Goal: Complete application form: Complete application form

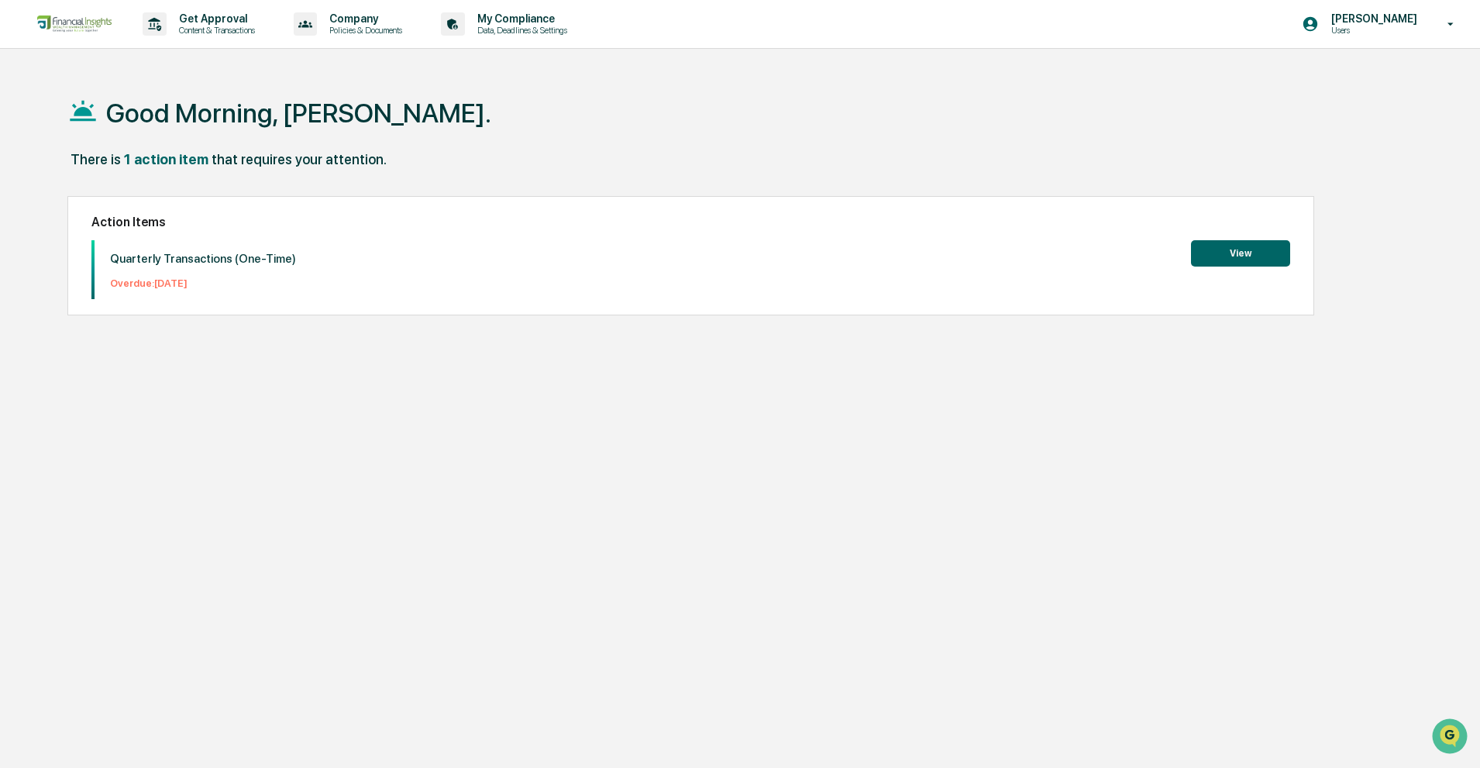
click at [1219, 262] on button "View" at bounding box center [1240, 253] width 99 height 26
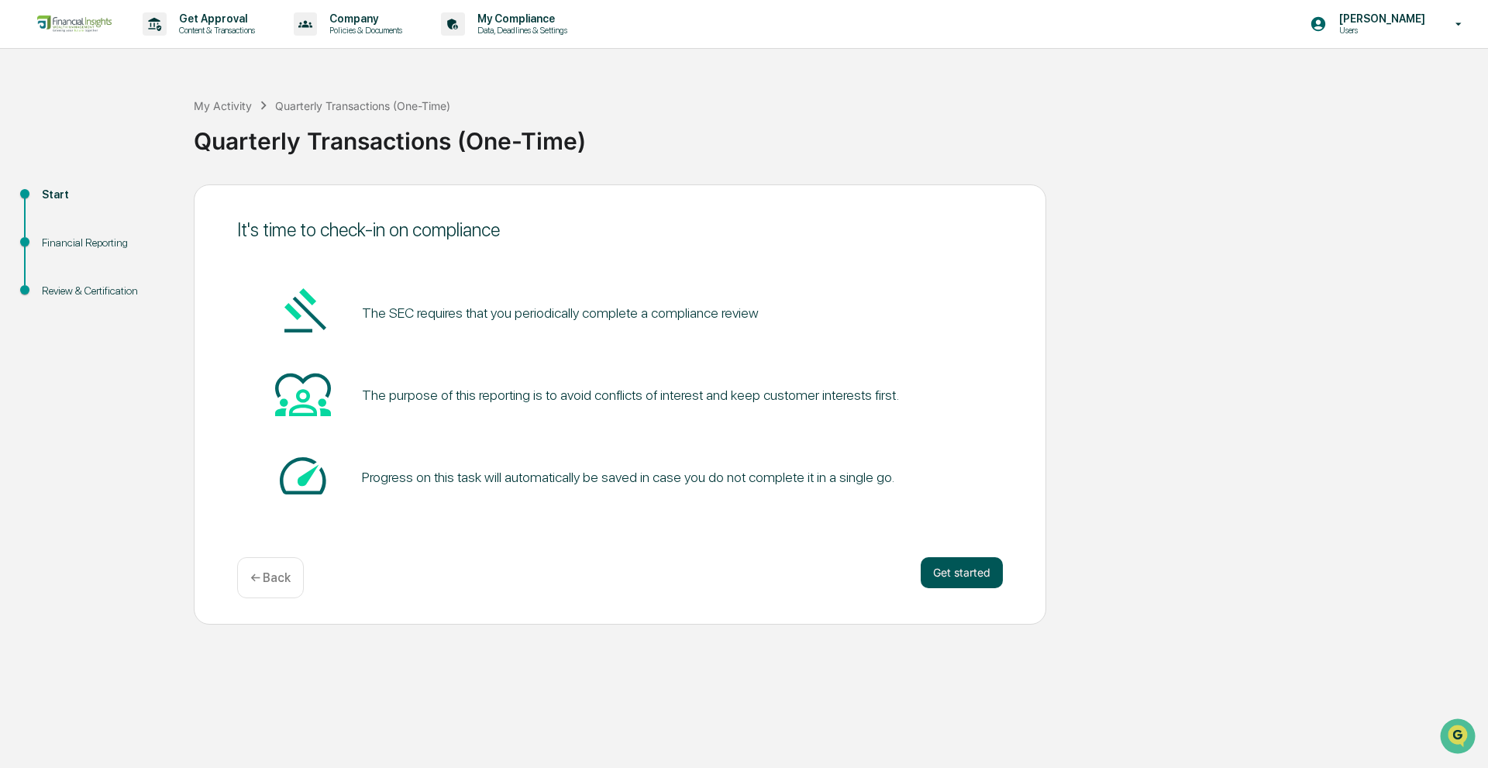
click at [996, 575] on button "Get started" at bounding box center [961, 572] width 82 height 31
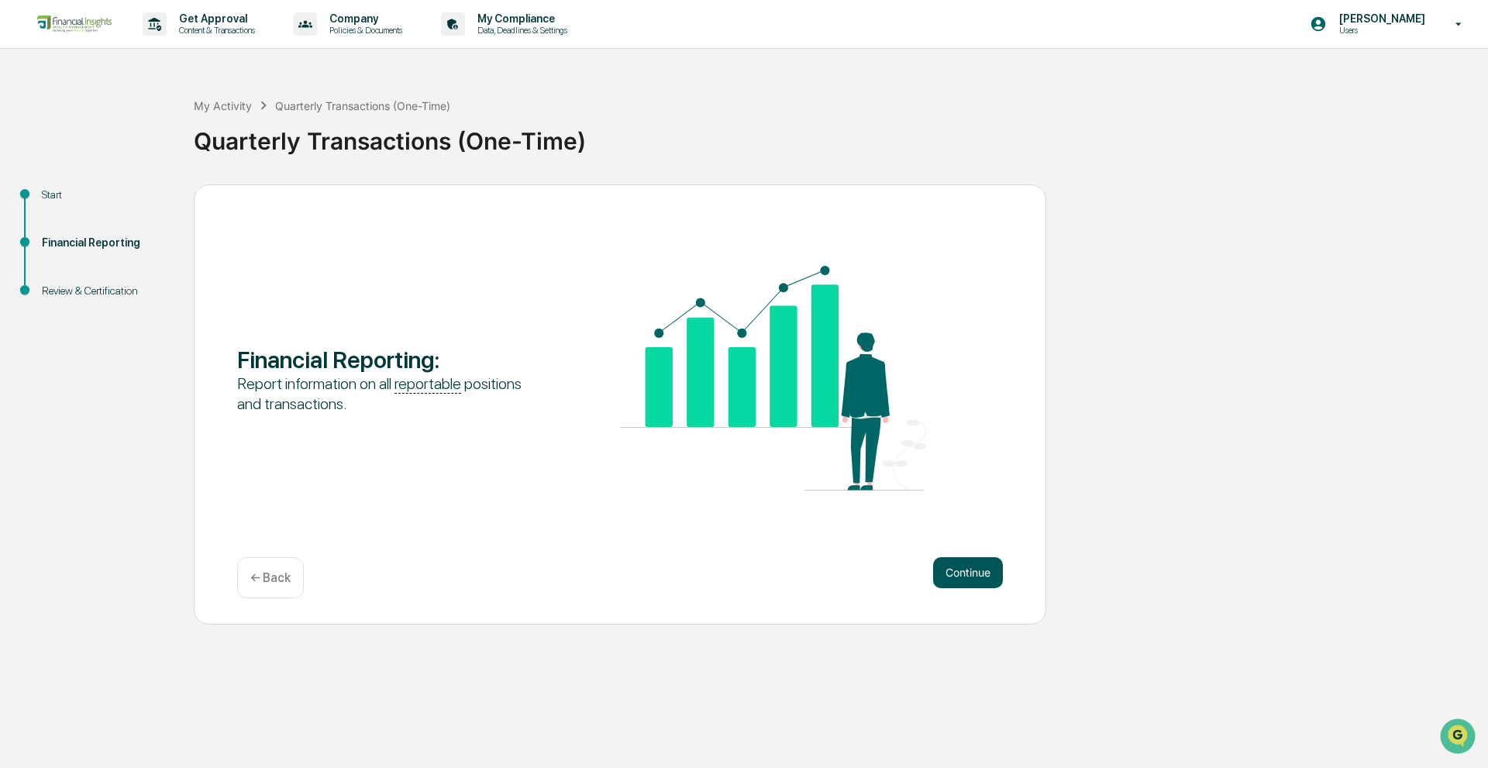
click at [959, 583] on button "Continue" at bounding box center [968, 572] width 70 height 31
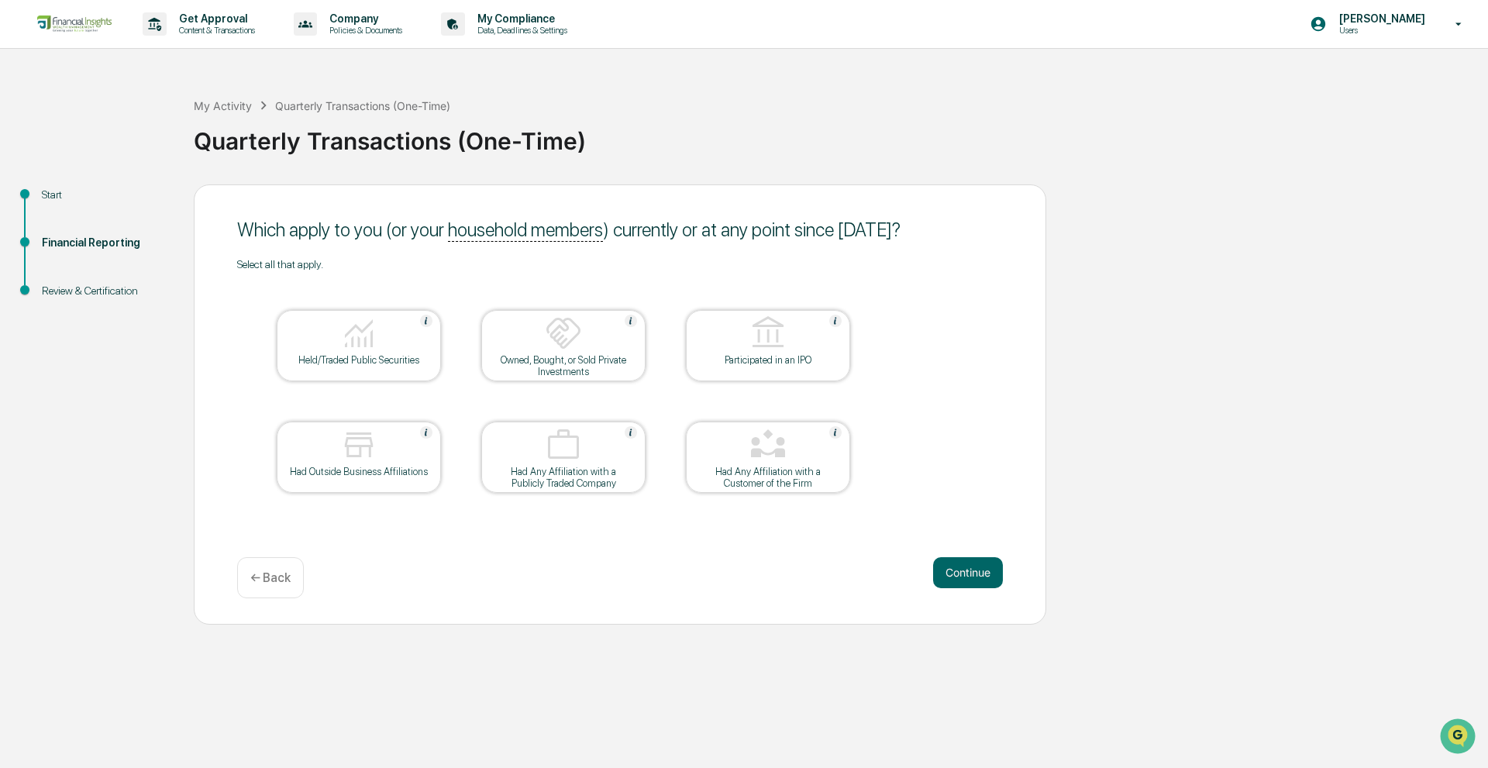
click at [594, 357] on div "Owned, Bought, or Sold Private Investments" at bounding box center [563, 365] width 139 height 23
click at [967, 577] on button "Continue" at bounding box center [968, 572] width 70 height 31
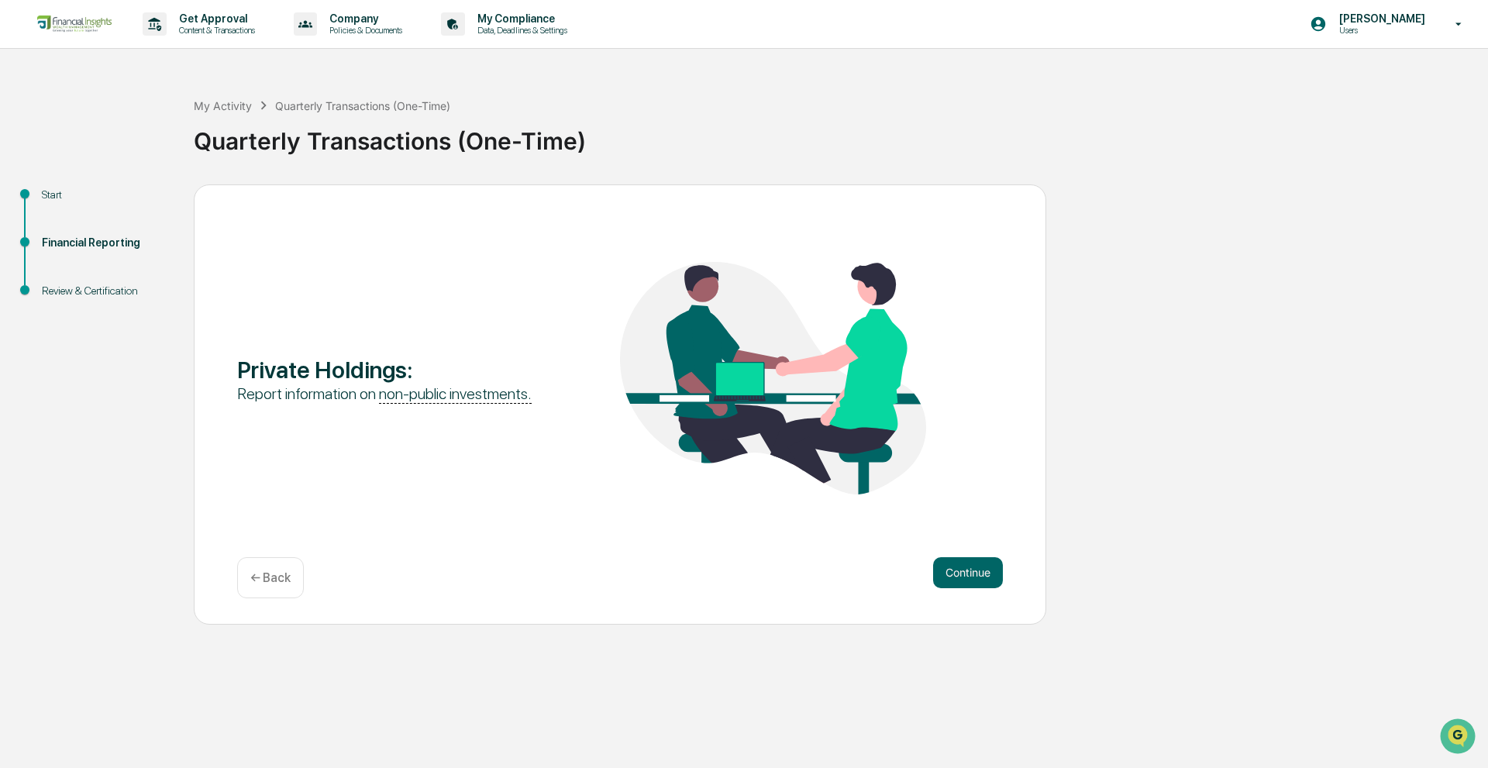
click at [260, 587] on div "← Back" at bounding box center [270, 577] width 67 height 41
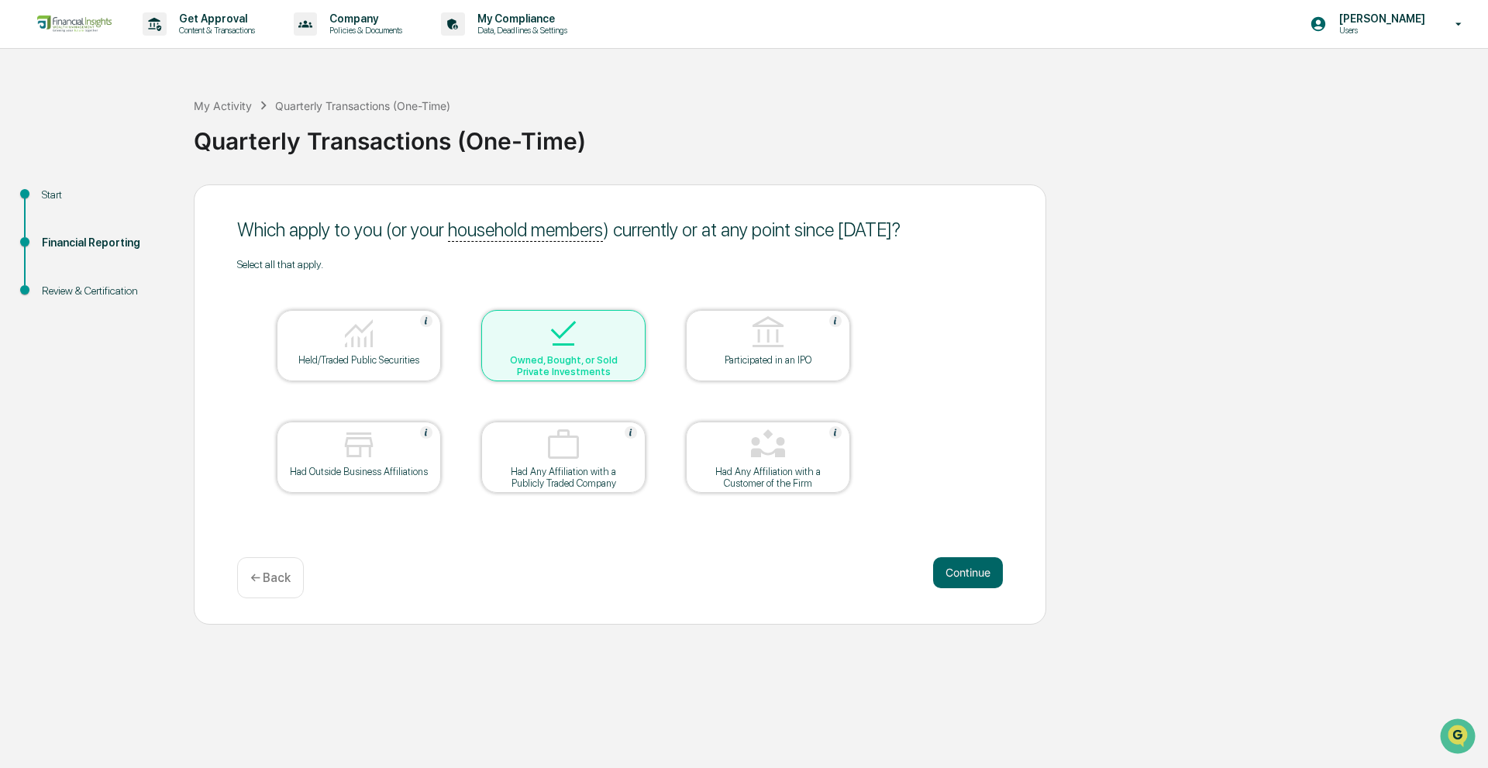
click at [600, 334] on div at bounding box center [563, 335] width 155 height 40
click at [310, 356] on div "Held/Traded Public Securities" at bounding box center [358, 360] width 139 height 12
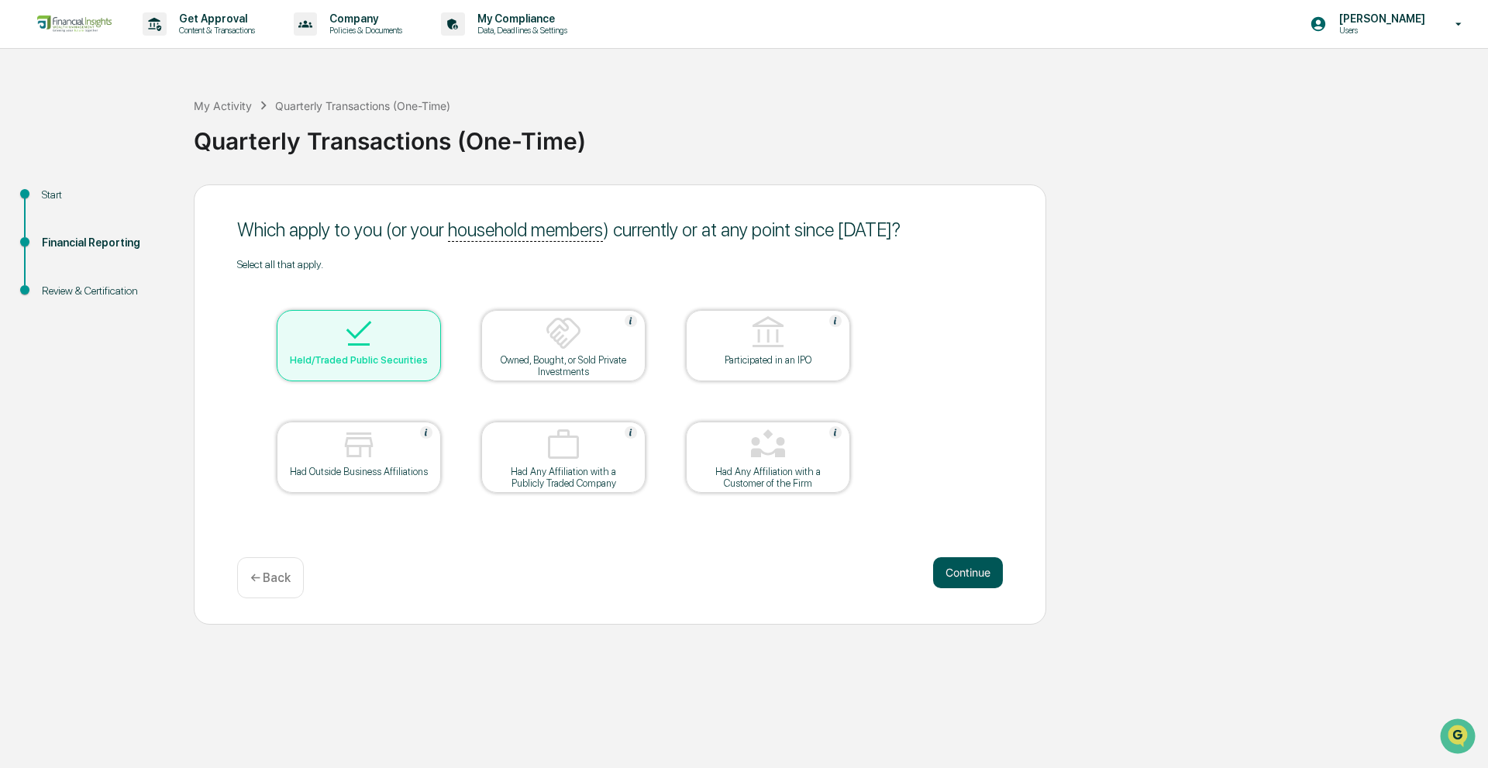
click at [958, 566] on button "Continue" at bounding box center [968, 572] width 70 height 31
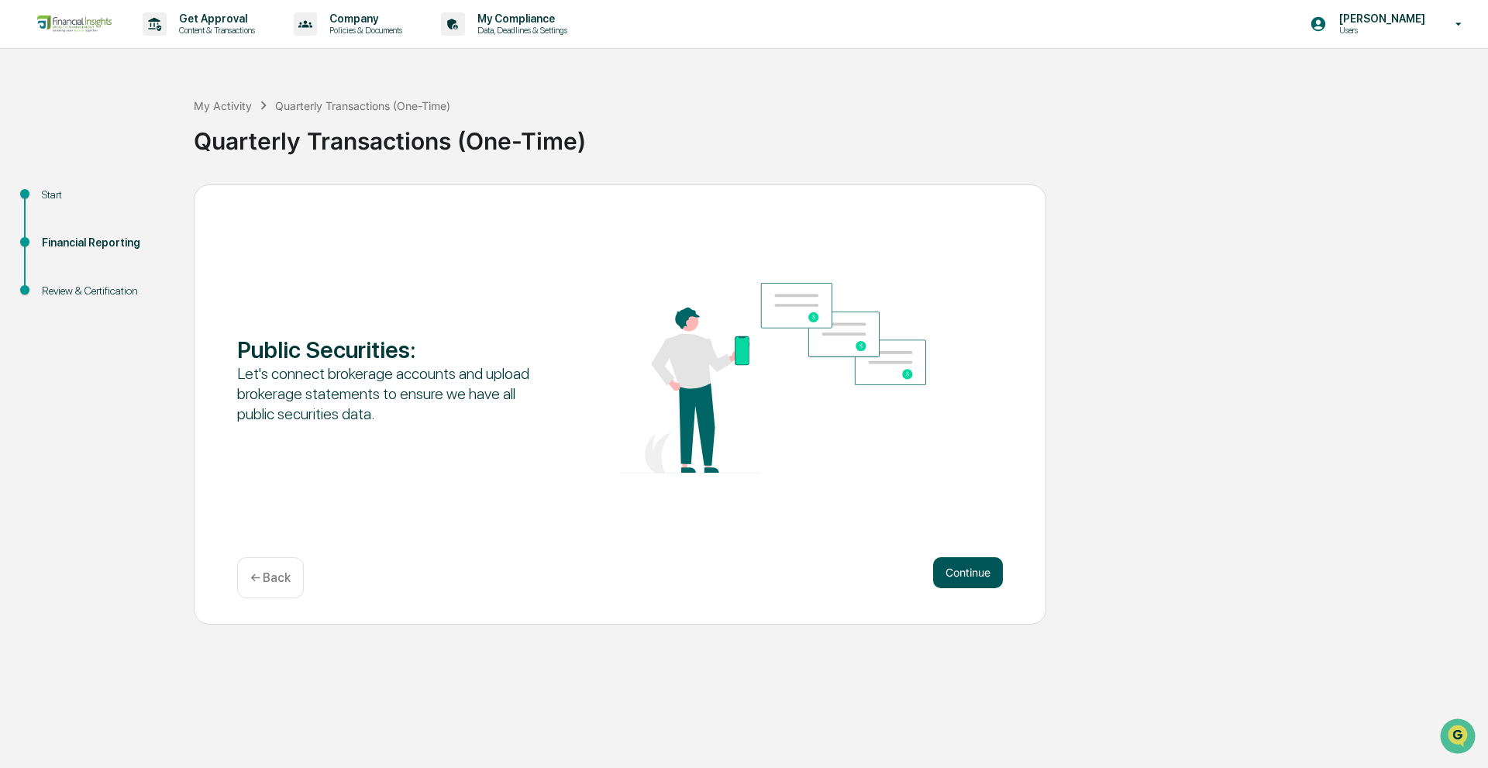
click at [958, 558] on button "Continue" at bounding box center [968, 572] width 70 height 31
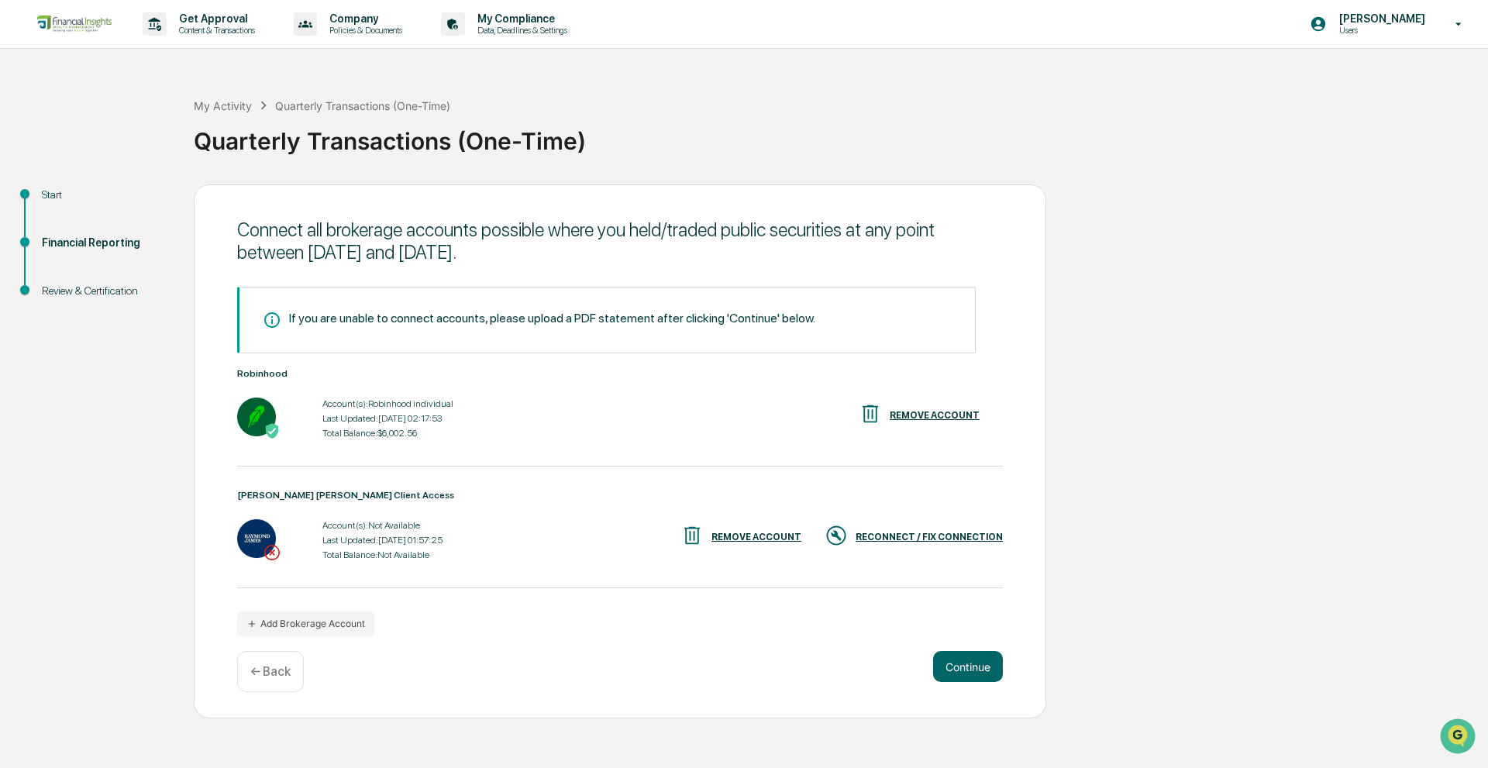
click at [913, 532] on div "RECONNECT / FIX CONNECTION" at bounding box center [928, 537] width 147 height 11
click at [942, 541] on div "RECONNECT / FIX CONNECTION" at bounding box center [928, 537] width 147 height 11
click at [906, 535] on div "RECONNECT / FIX CONNECTION" at bounding box center [928, 537] width 147 height 11
click at [907, 537] on div "RECONNECT / FIX CONNECTION" at bounding box center [928, 537] width 147 height 11
click at [979, 675] on button "Continue" at bounding box center [968, 666] width 70 height 31
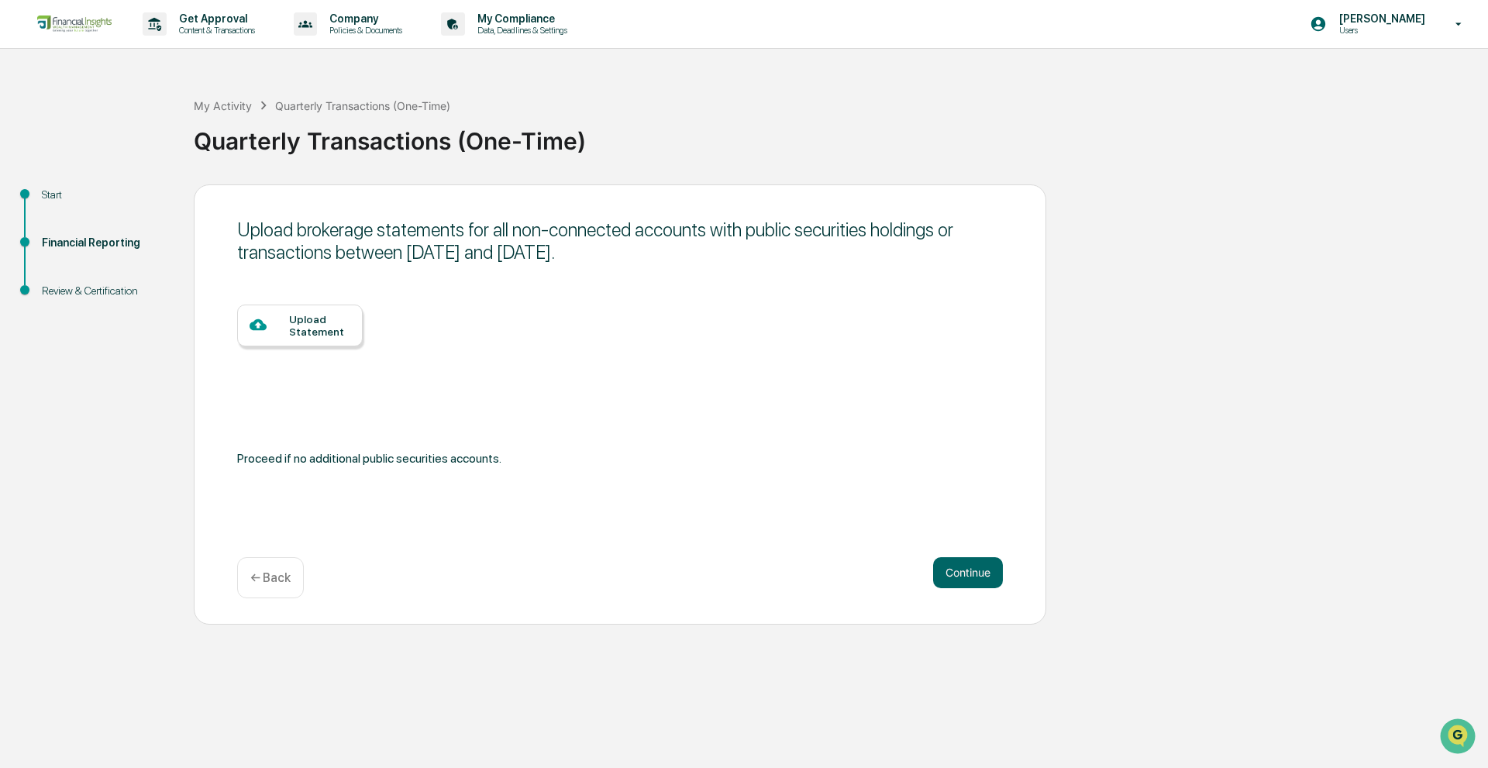
click at [281, 337] on div "Upload Statement" at bounding box center [300, 325] width 126 height 42
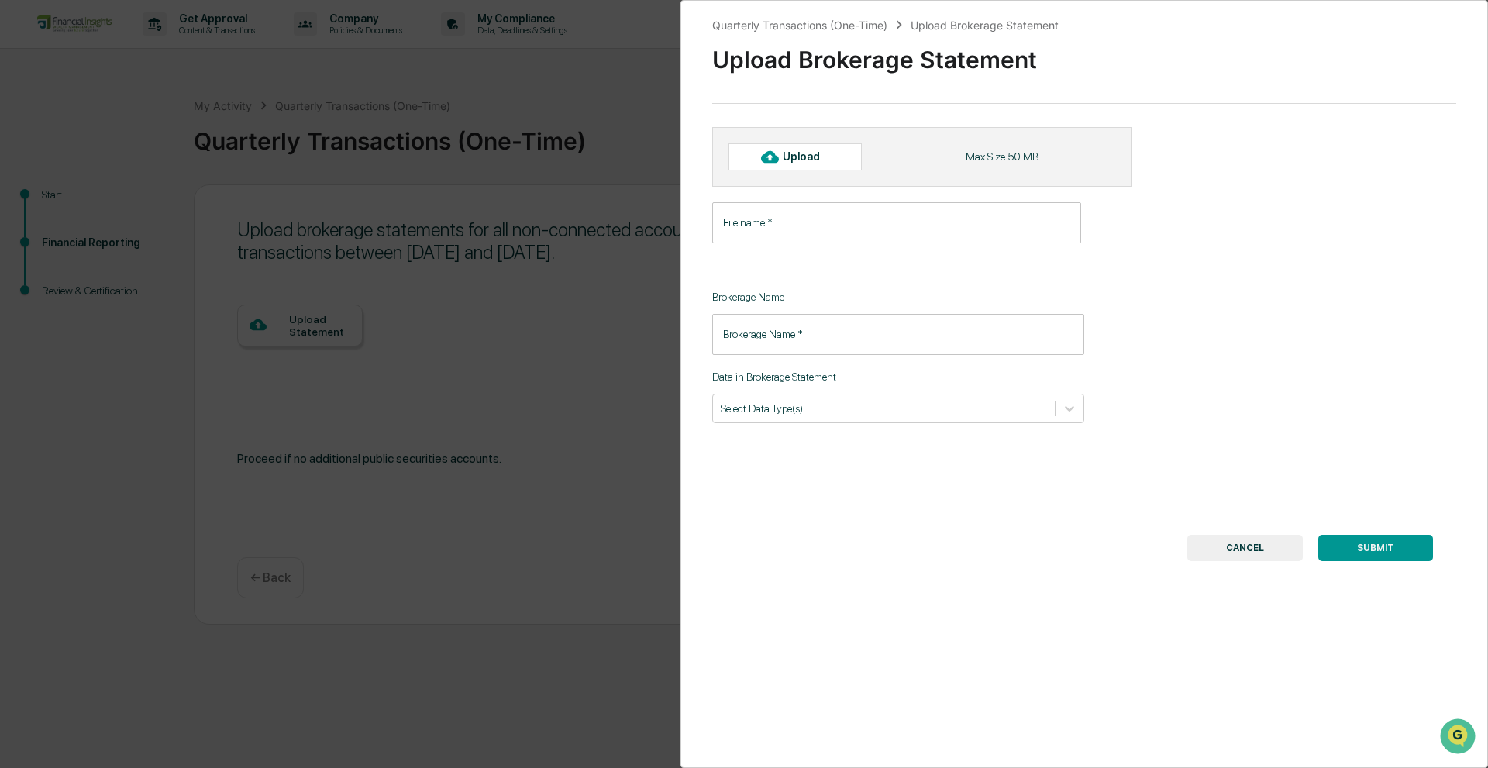
click at [794, 166] on div "Upload" at bounding box center [794, 156] width 133 height 26
type input "**********"
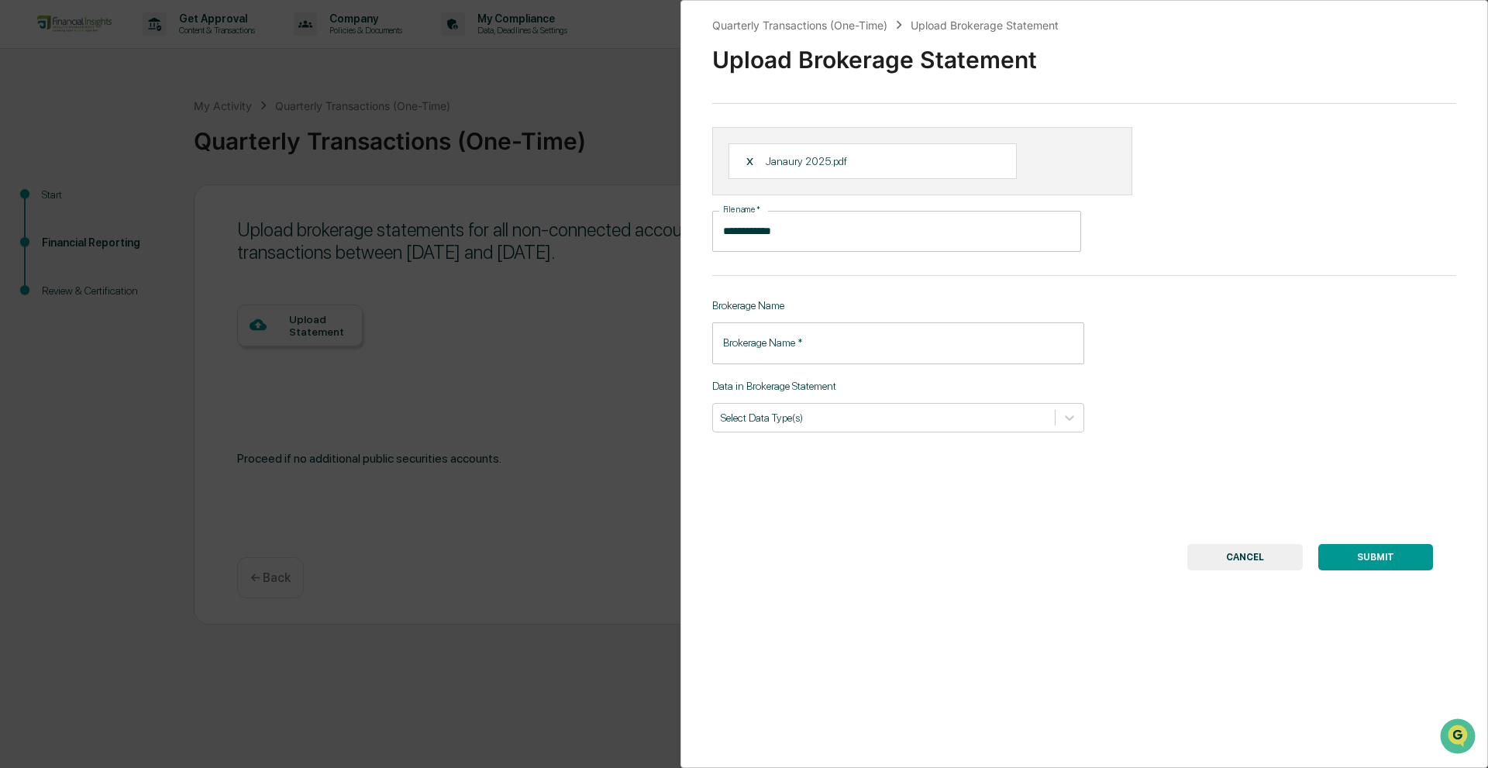
click at [973, 344] on input "Brokerage Name   *" at bounding box center [898, 342] width 372 height 41
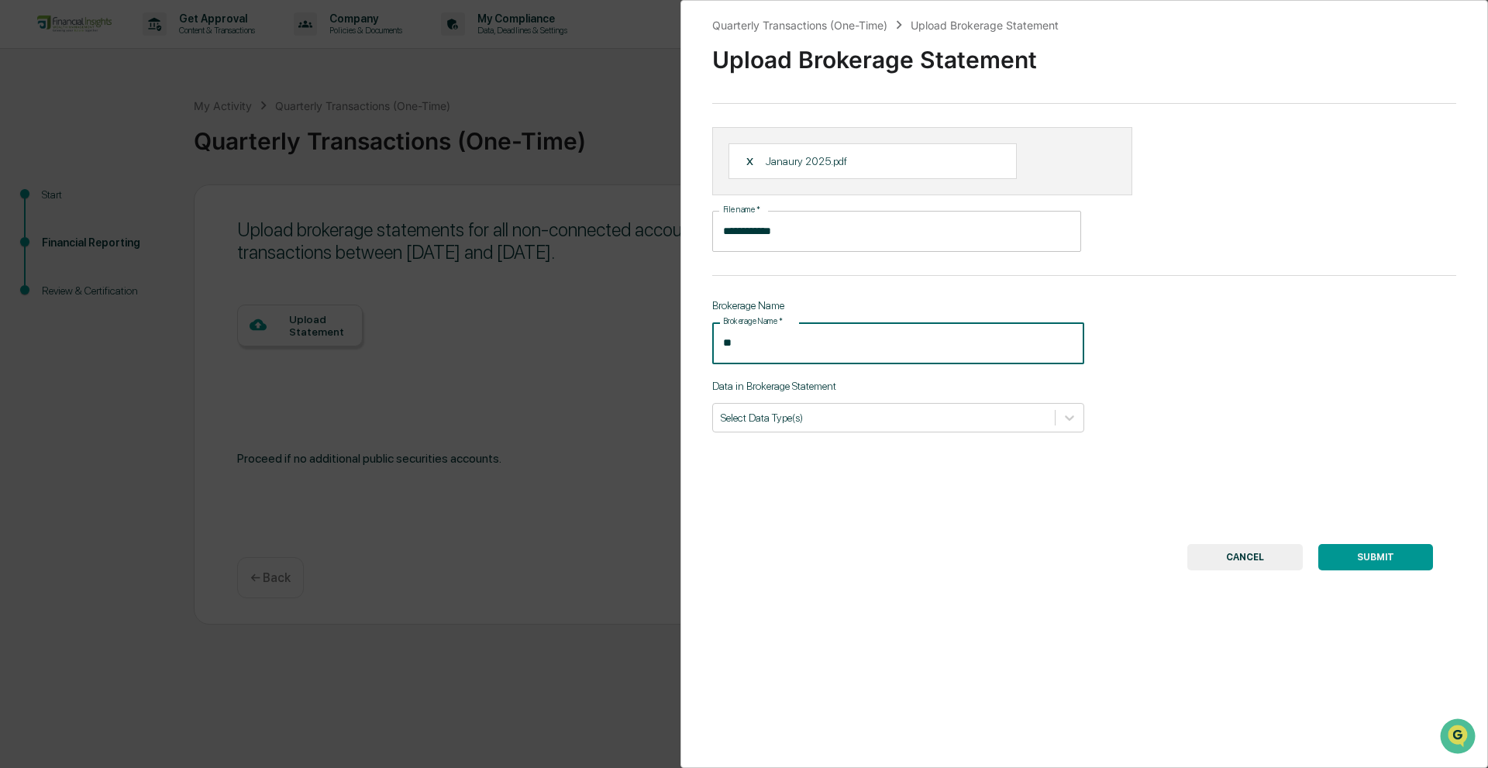
type input "**"
click at [1353, 554] on button "SUBMIT" at bounding box center [1375, 557] width 115 height 26
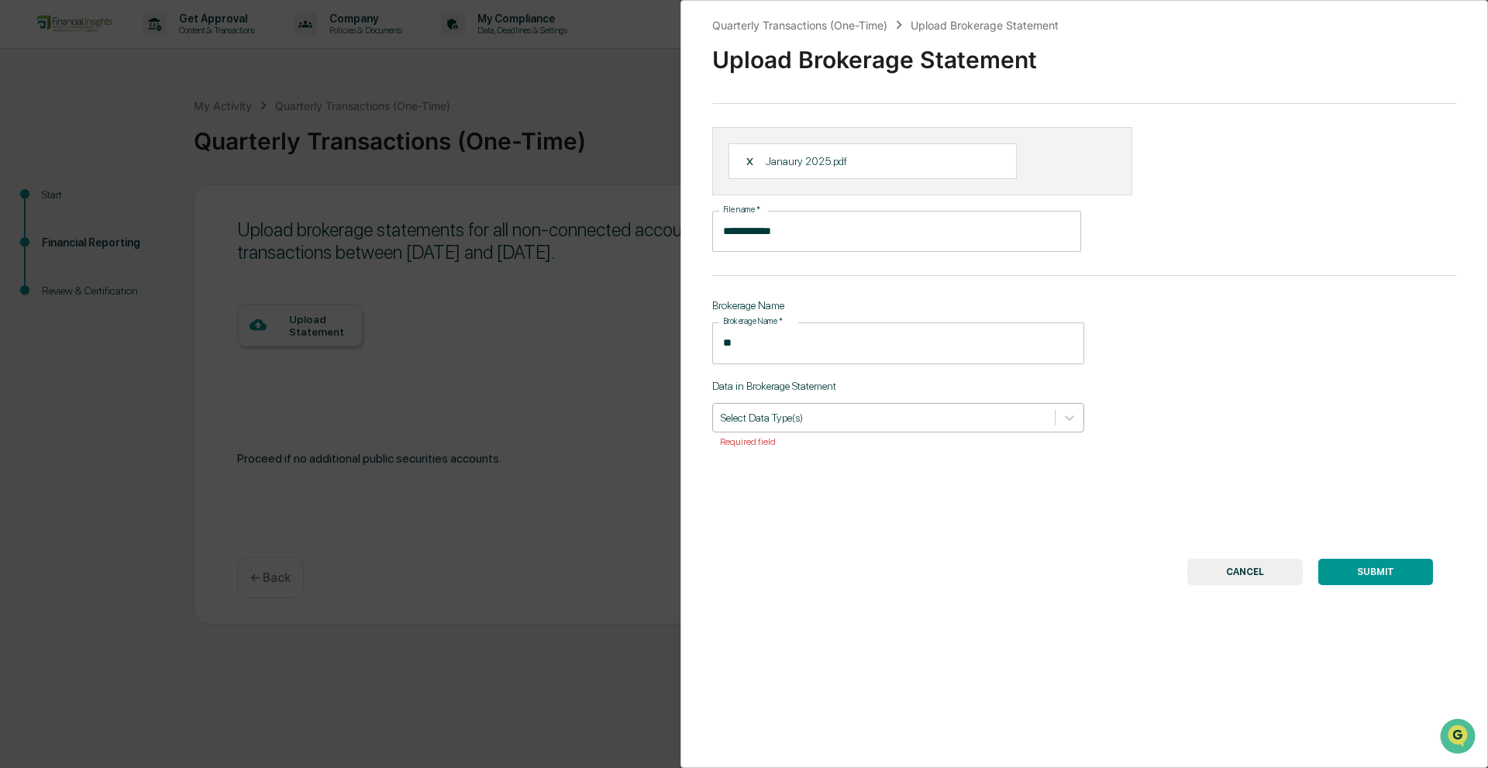
click at [825, 419] on div at bounding box center [884, 417] width 326 height 15
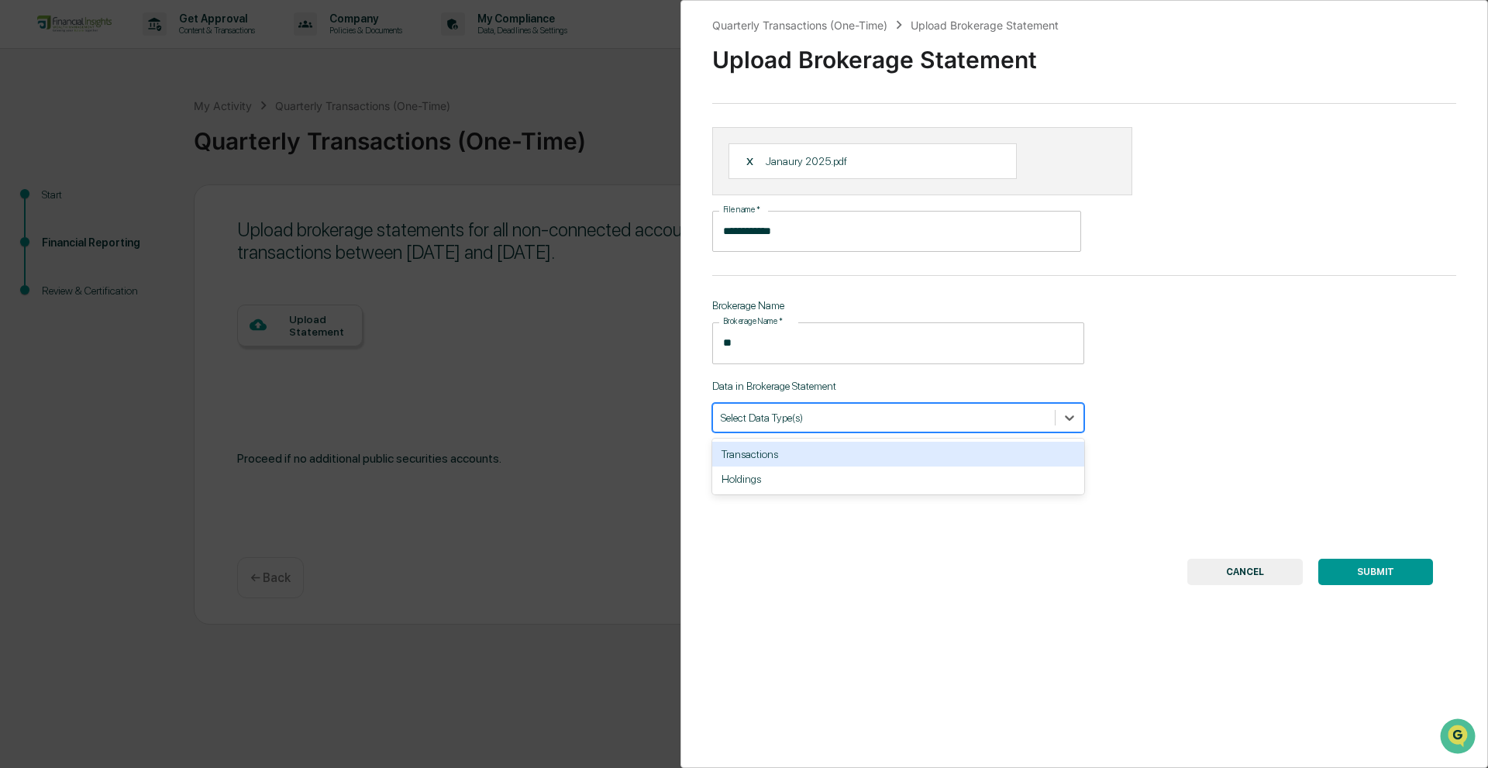
click at [768, 454] on div "Transactions" at bounding box center [898, 454] width 372 height 25
click at [1350, 576] on button "SUBMIT" at bounding box center [1375, 572] width 115 height 26
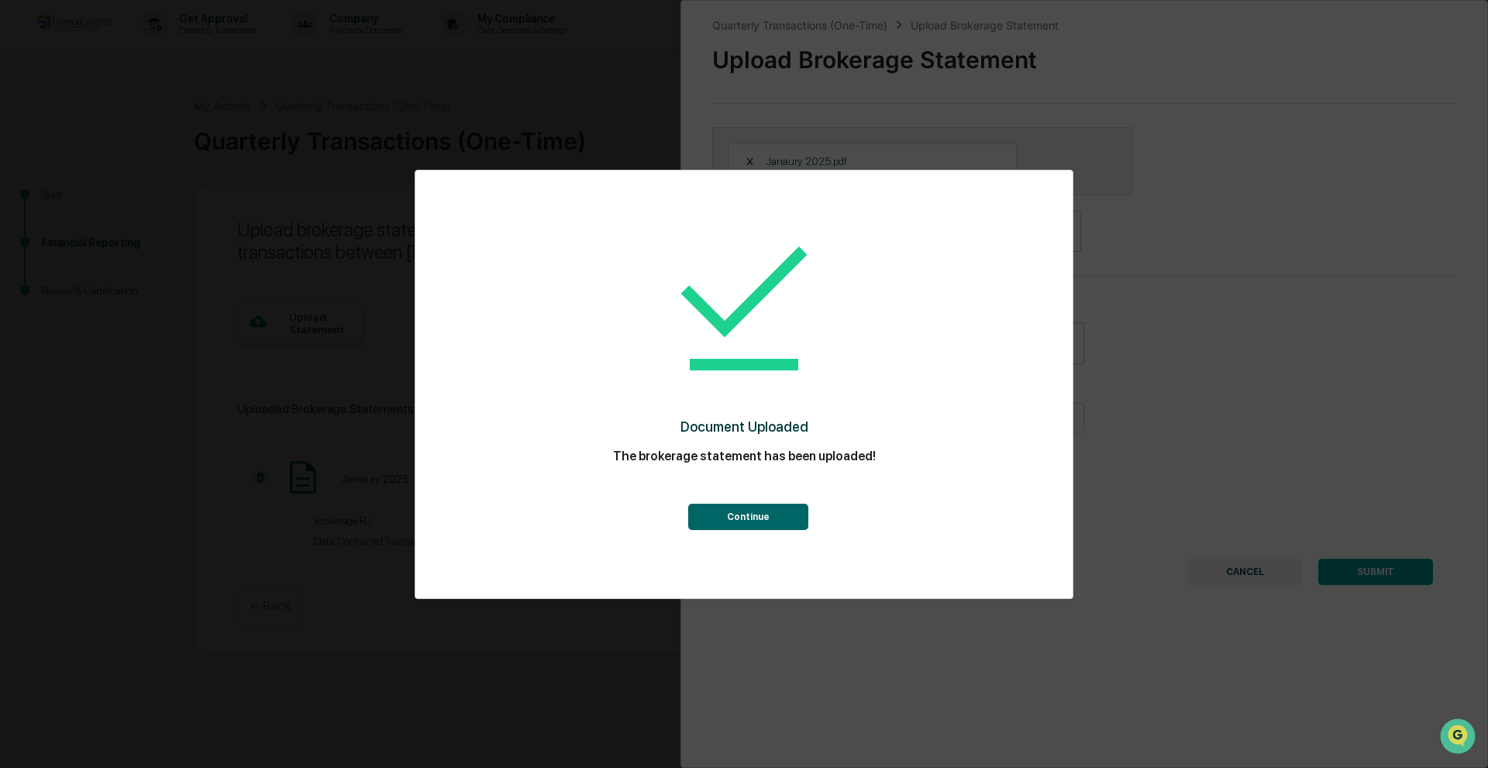
click at [711, 517] on button "Continue" at bounding box center [748, 517] width 120 height 26
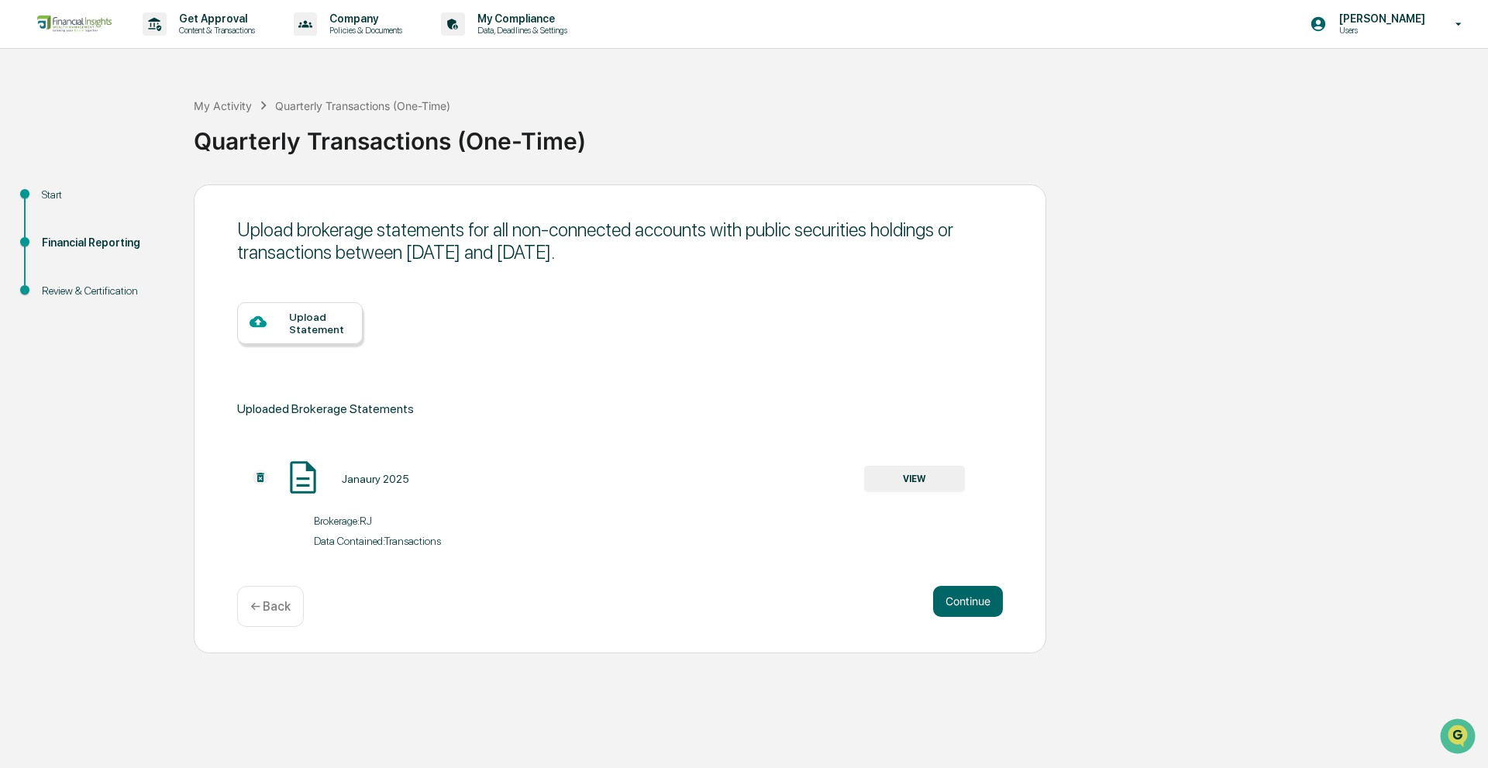
click at [308, 333] on div "Upload Statement" at bounding box center [319, 323] width 61 height 25
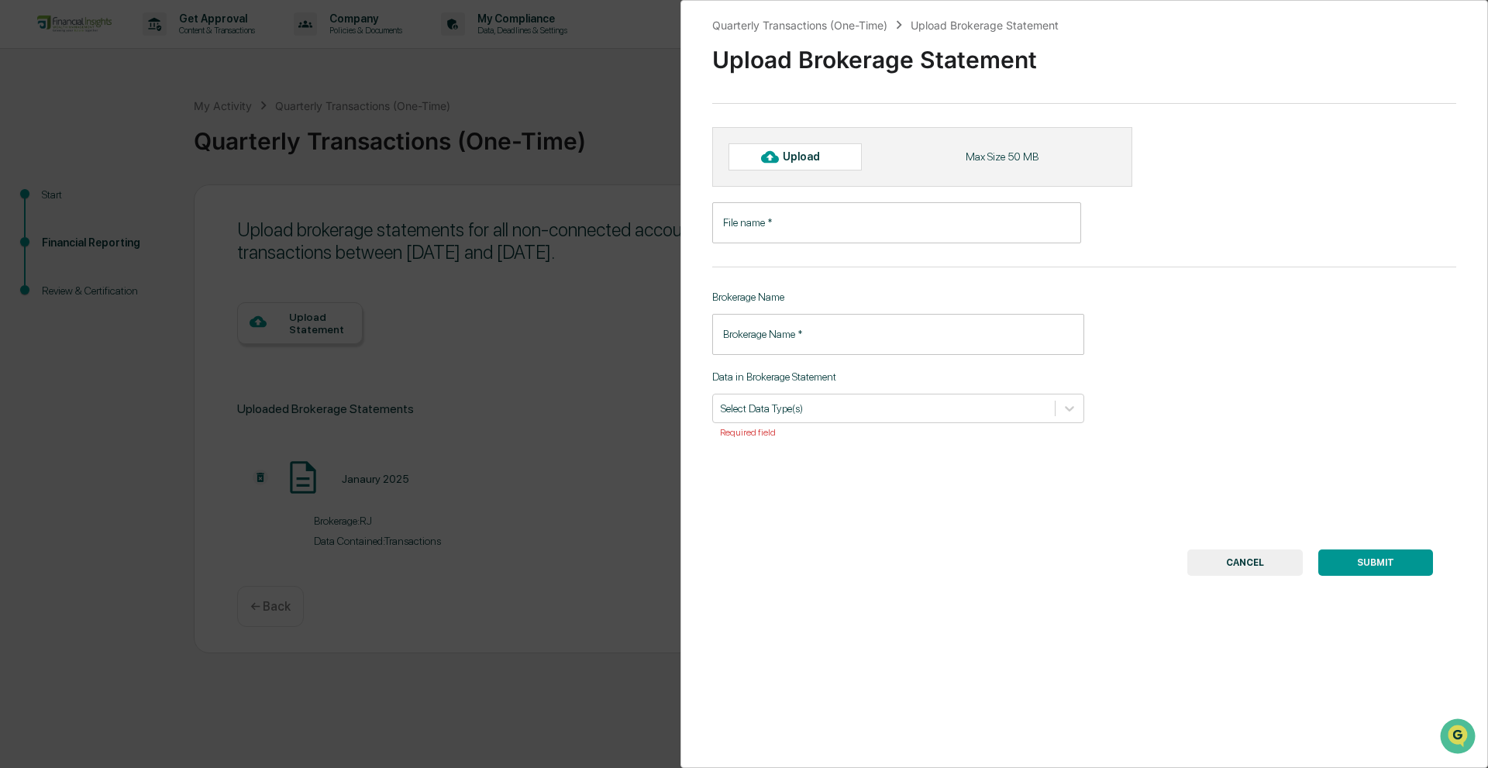
click at [821, 152] on div "Upload" at bounding box center [808, 156] width 50 height 12
type input "**********"
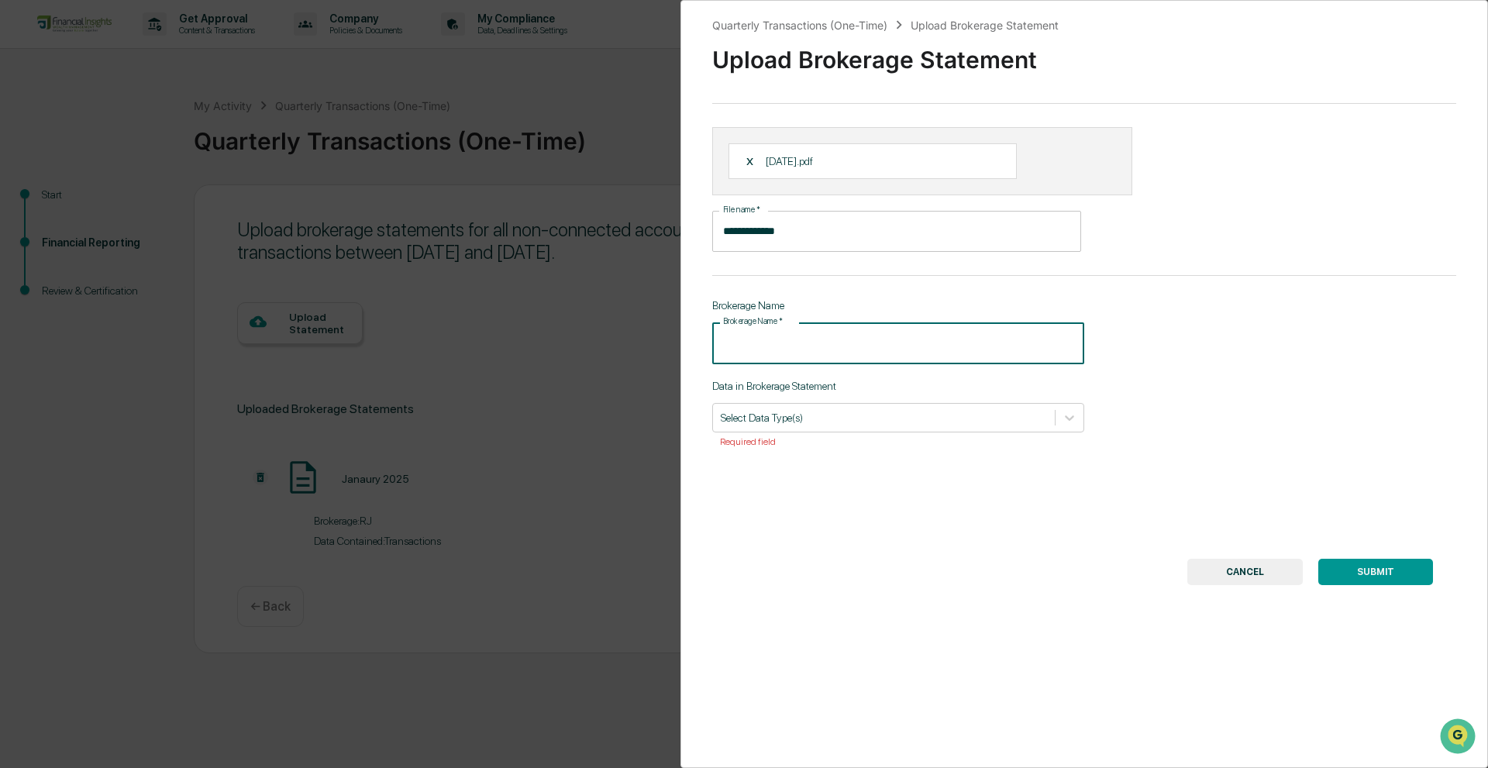
click at [840, 360] on input "Brokerage Name   *" at bounding box center [898, 342] width 372 height 41
type input "**"
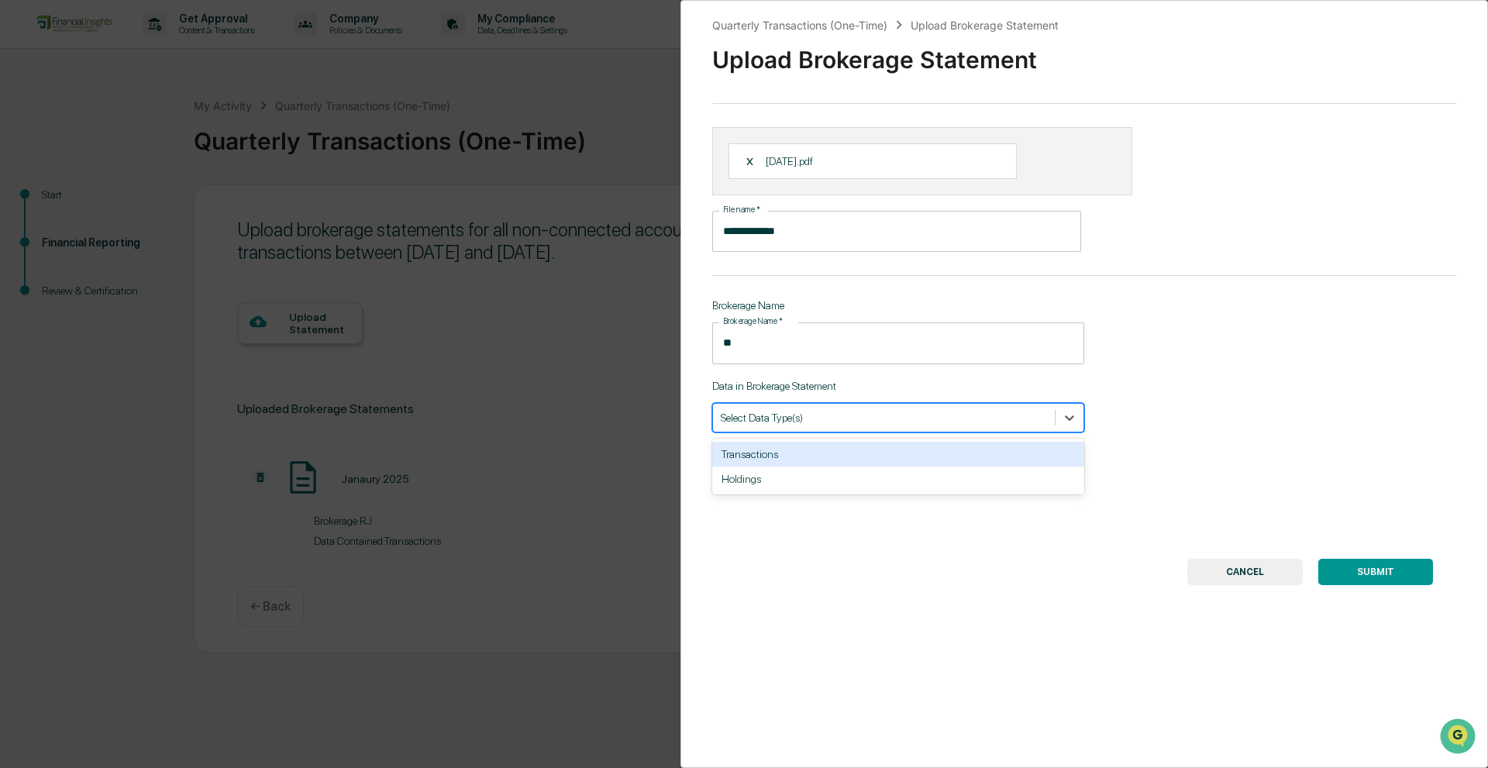
click at [858, 427] on div "Select Data Type(s)" at bounding box center [884, 417] width 342 height 21
click at [861, 464] on div "Transactions" at bounding box center [898, 454] width 372 height 25
click at [1344, 574] on button "SUBMIT" at bounding box center [1375, 572] width 115 height 26
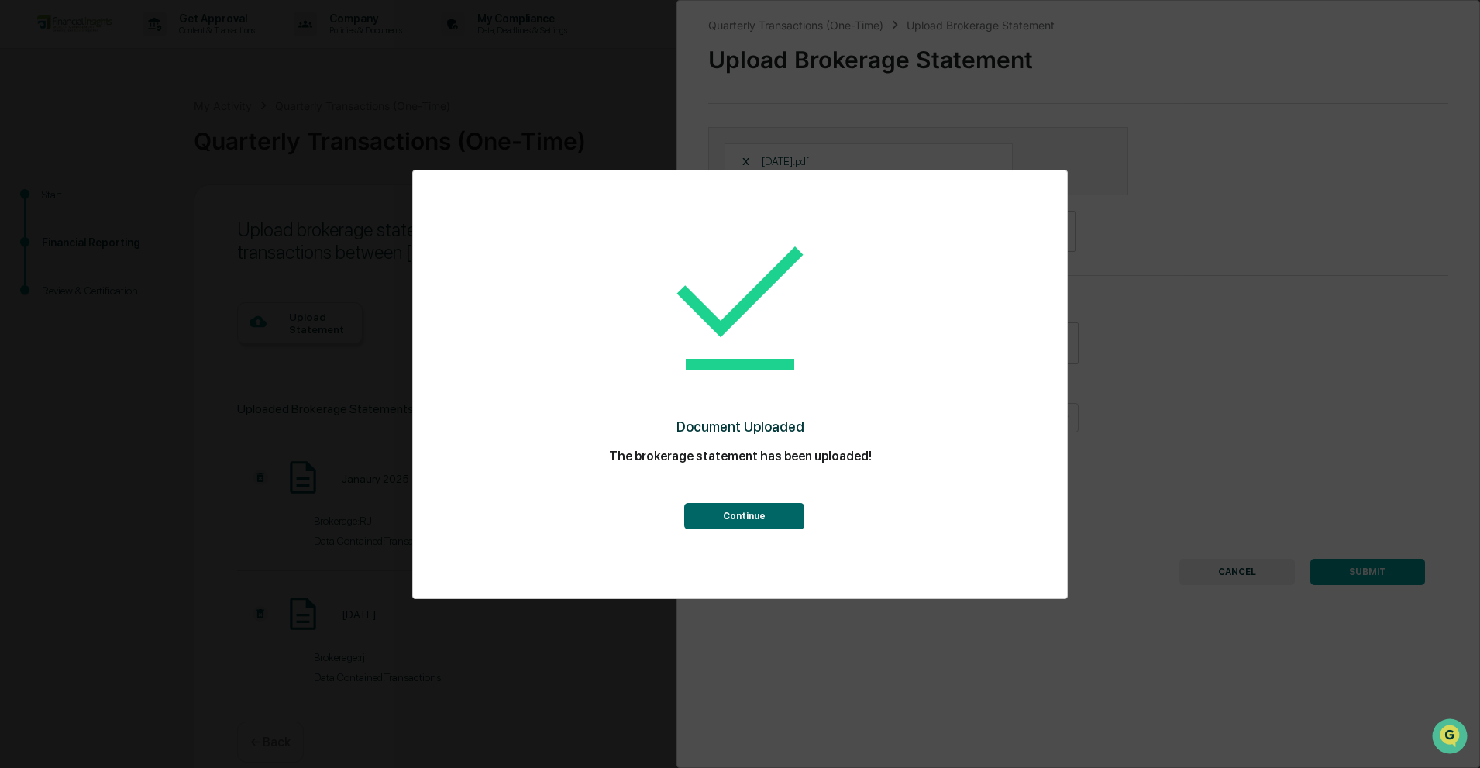
click at [739, 514] on button "Continue" at bounding box center [744, 516] width 120 height 26
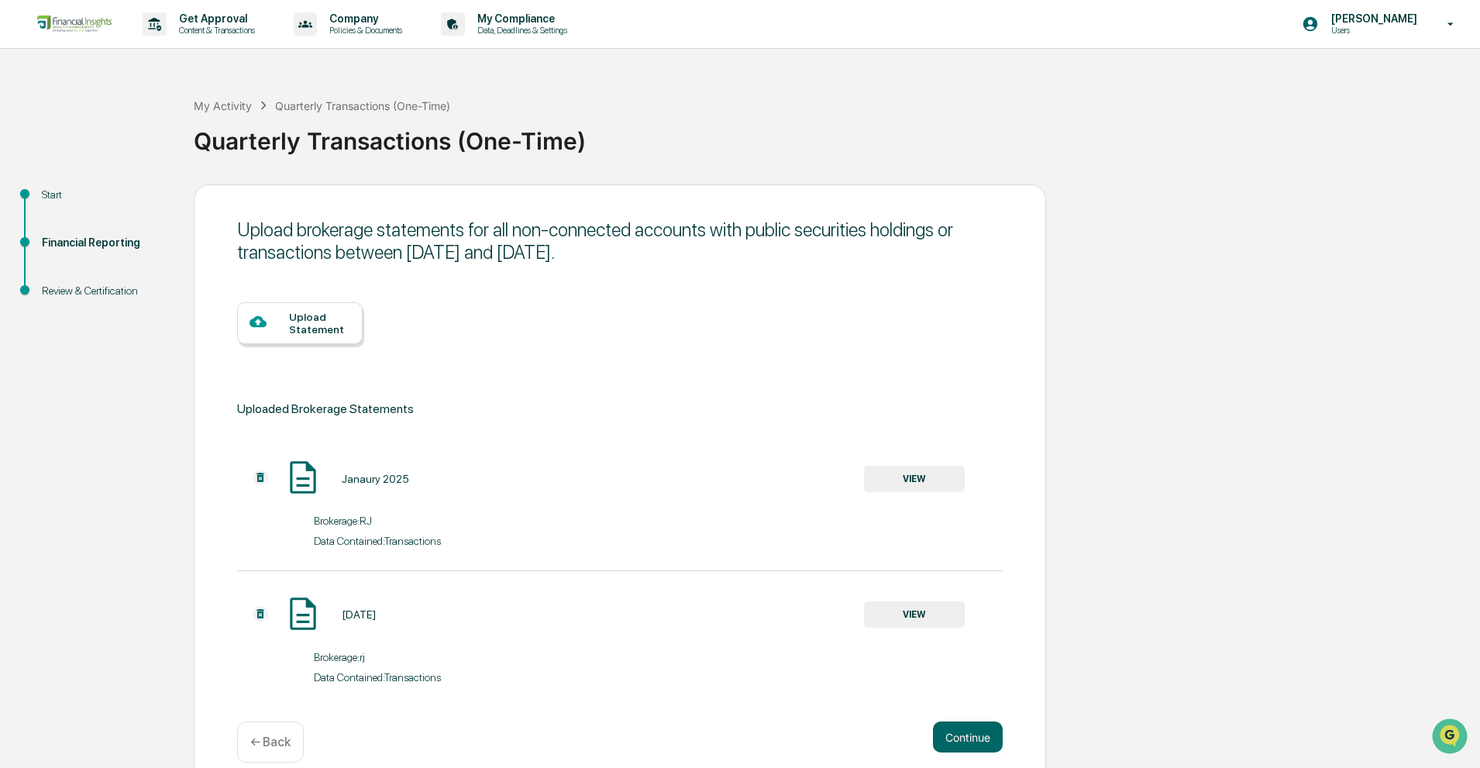
click at [287, 329] on div at bounding box center [269, 322] width 40 height 19
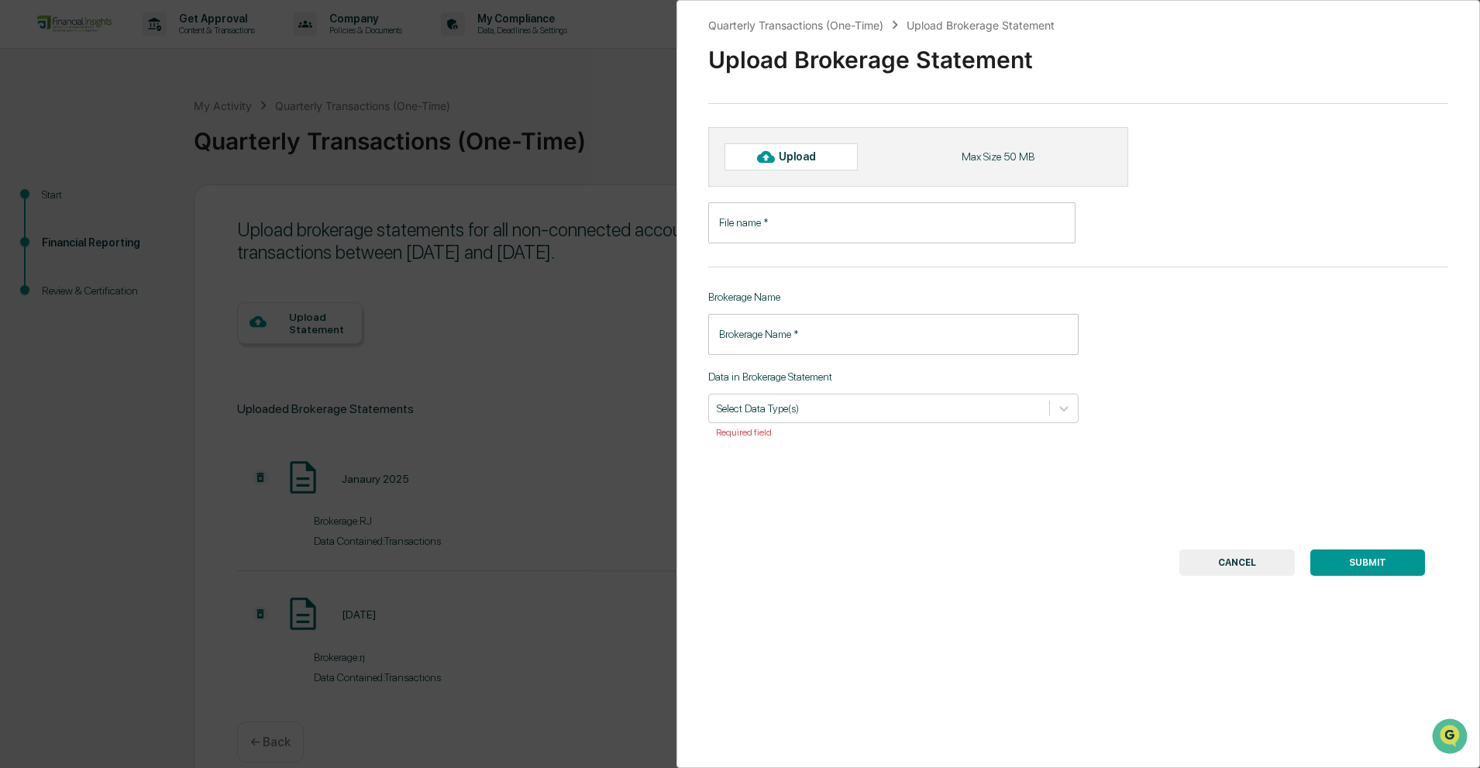
click at [815, 151] on div "Upload" at bounding box center [804, 156] width 50 height 12
type input "**********"
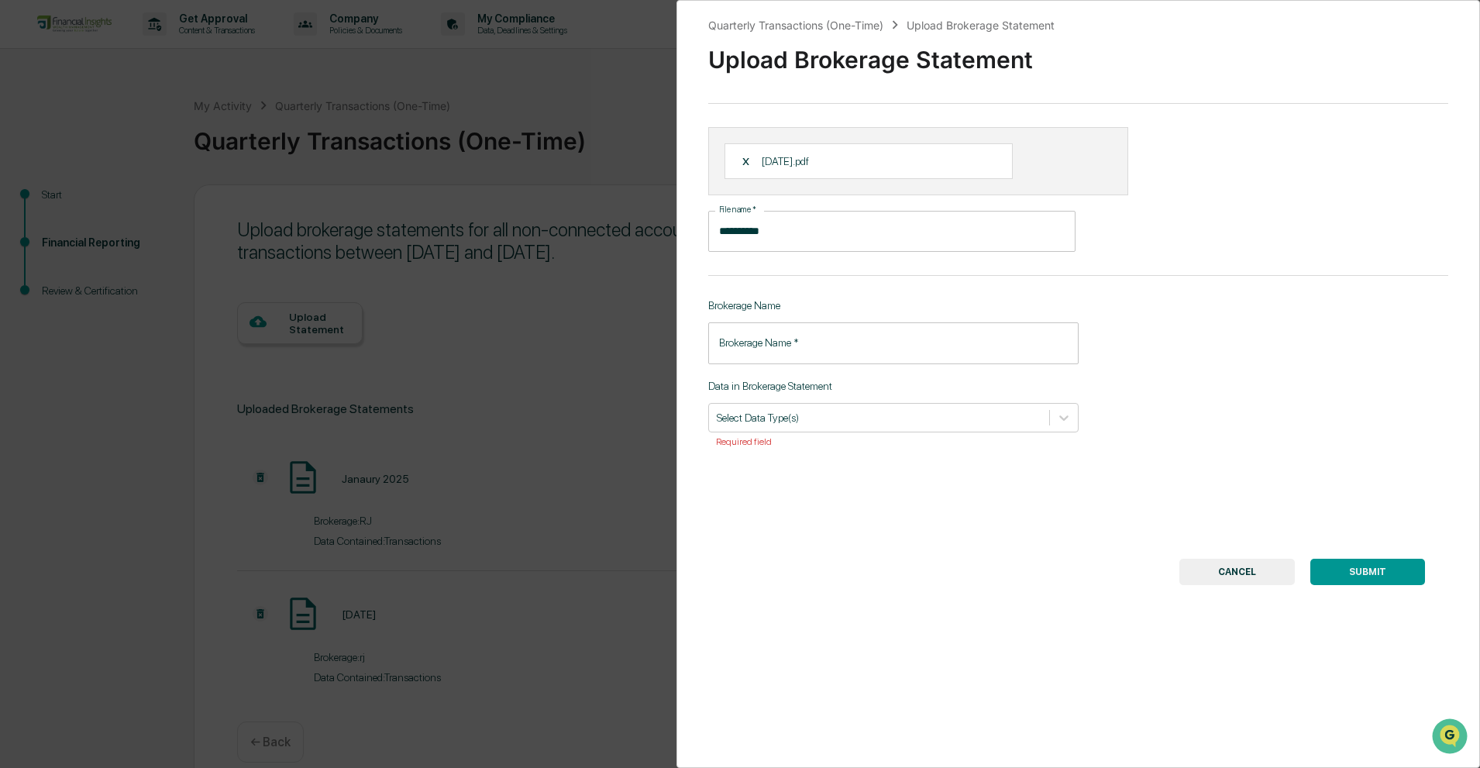
click at [894, 340] on input "Brokerage Name   *" at bounding box center [893, 342] width 370 height 41
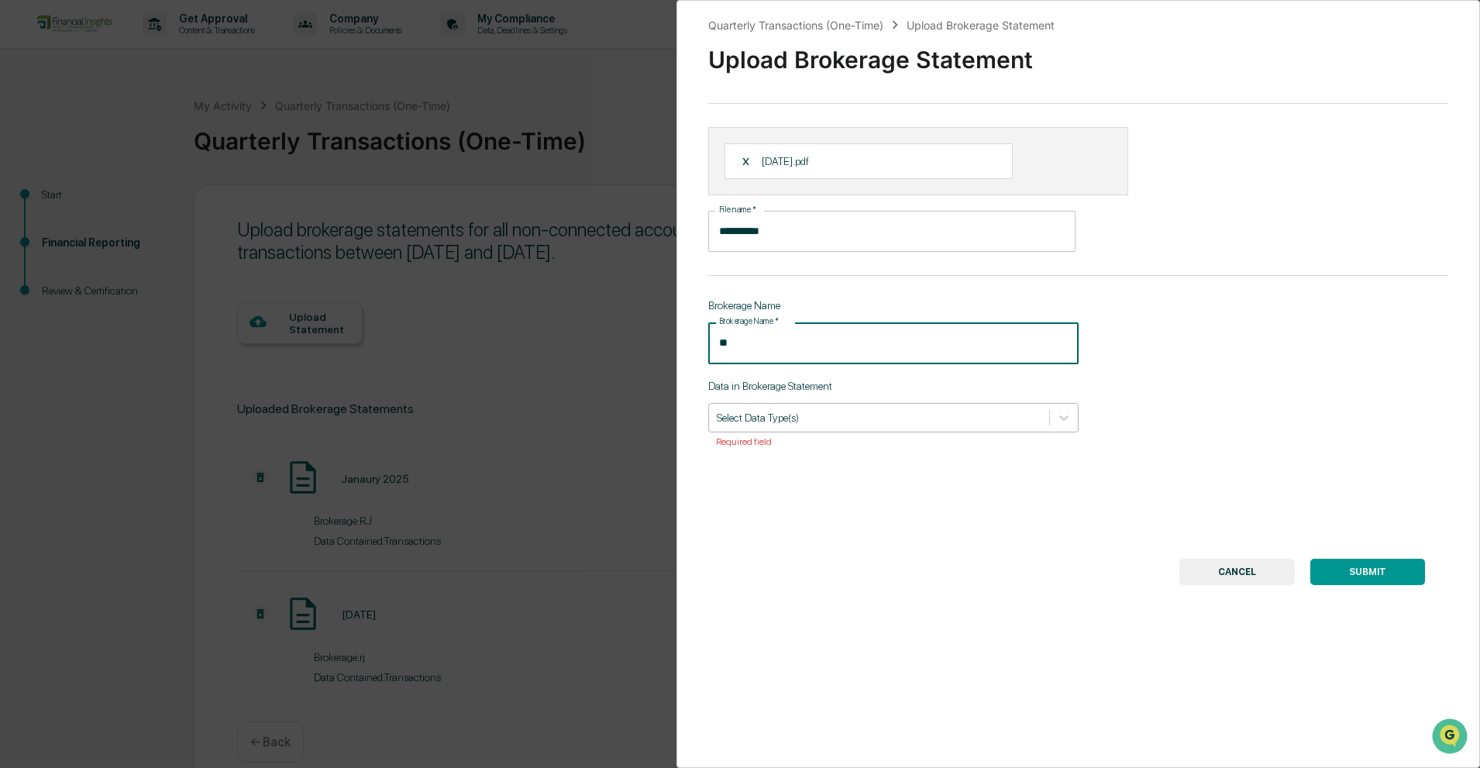
type input "**"
click at [859, 417] on div at bounding box center [879, 417] width 325 height 15
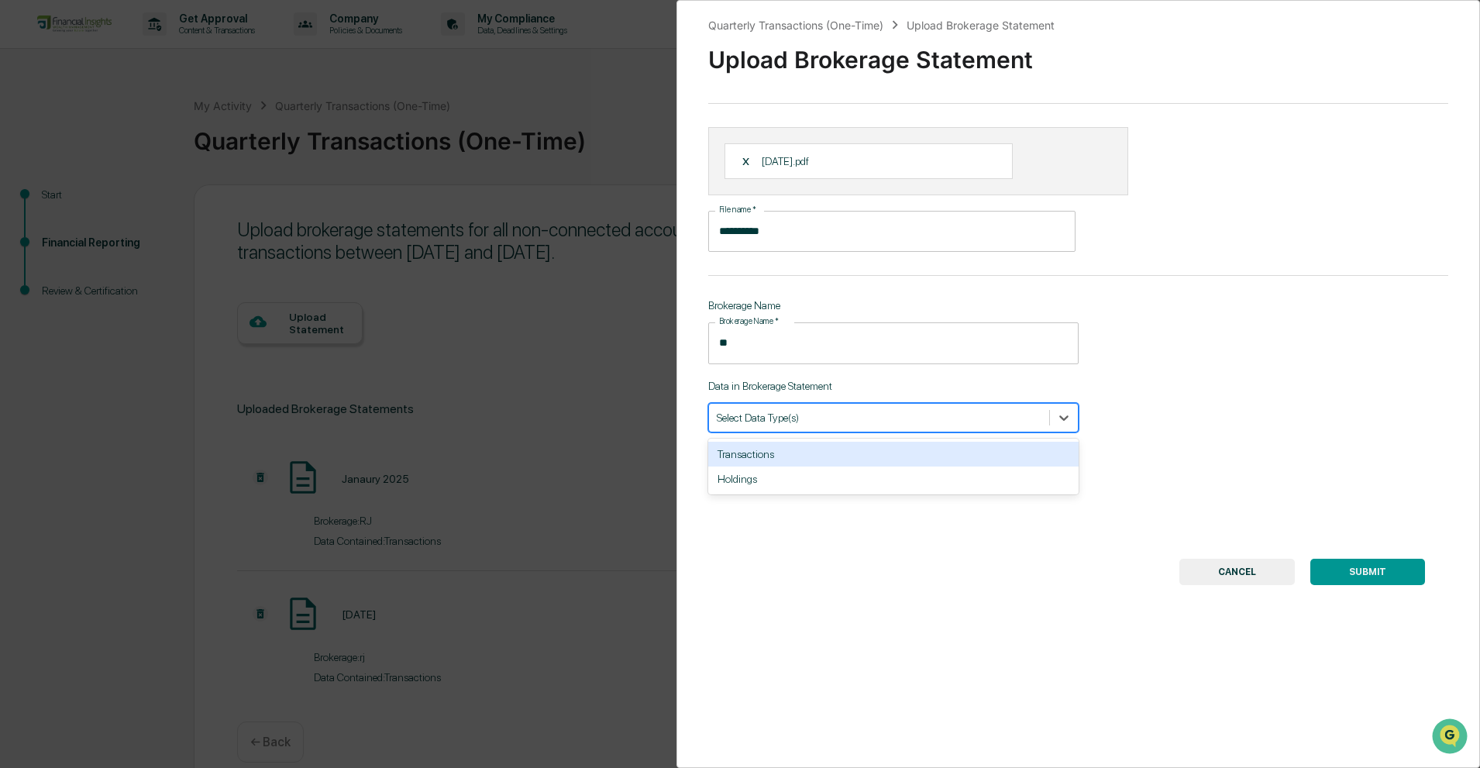
click at [819, 451] on div "Transactions" at bounding box center [893, 454] width 370 height 25
click at [1375, 567] on button "SUBMIT" at bounding box center [1367, 572] width 115 height 26
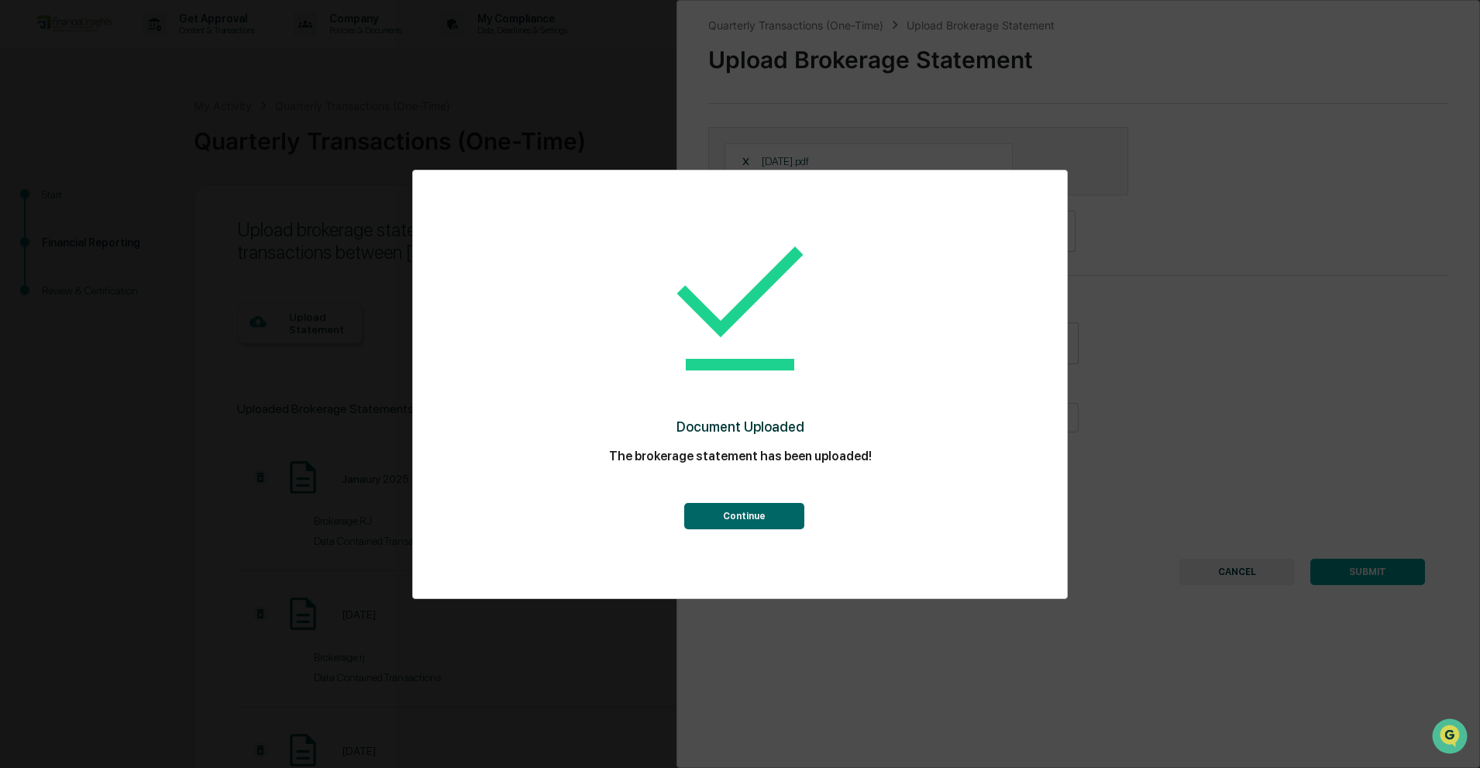
click at [774, 514] on button "Continue" at bounding box center [744, 516] width 120 height 26
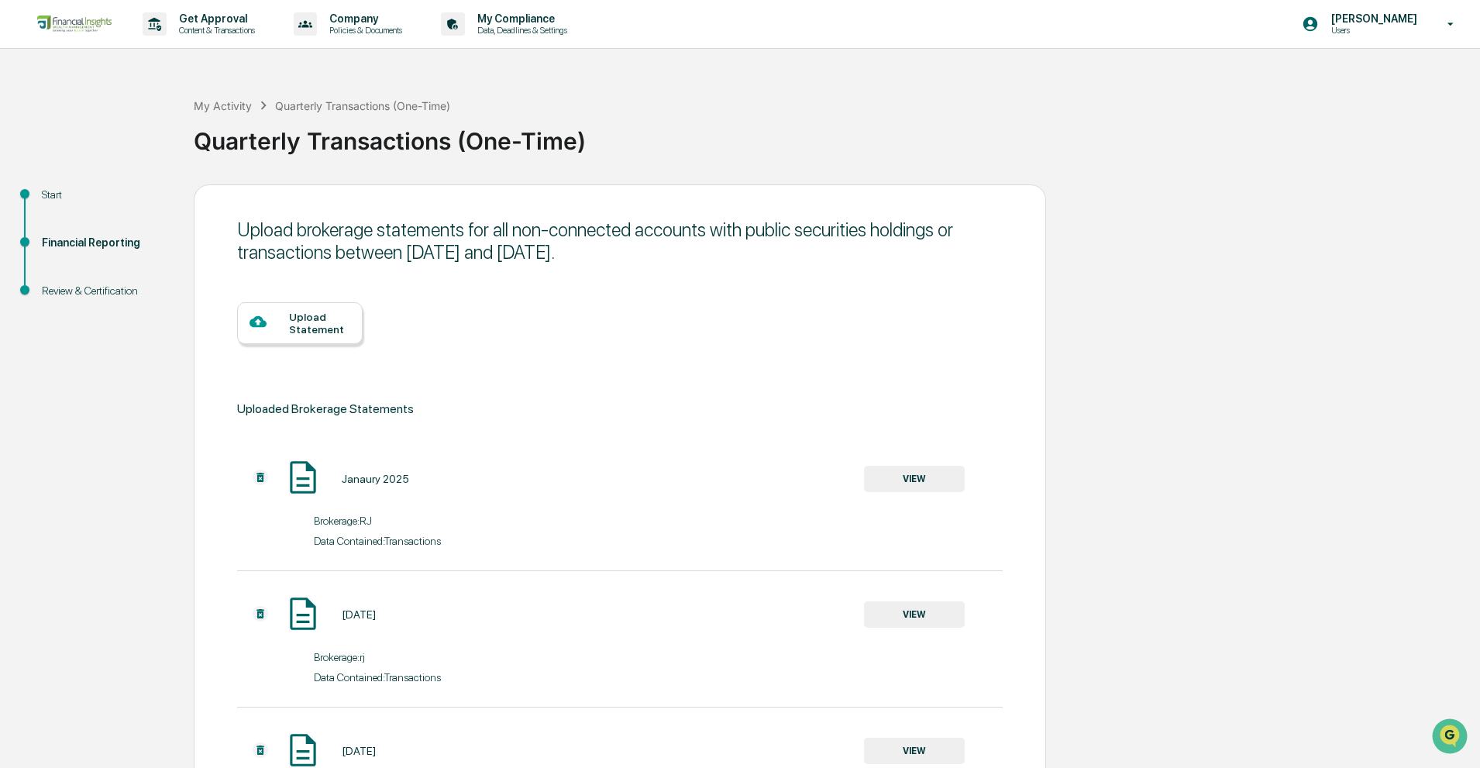
click at [319, 335] on div "Upload Statement" at bounding box center [300, 323] width 126 height 42
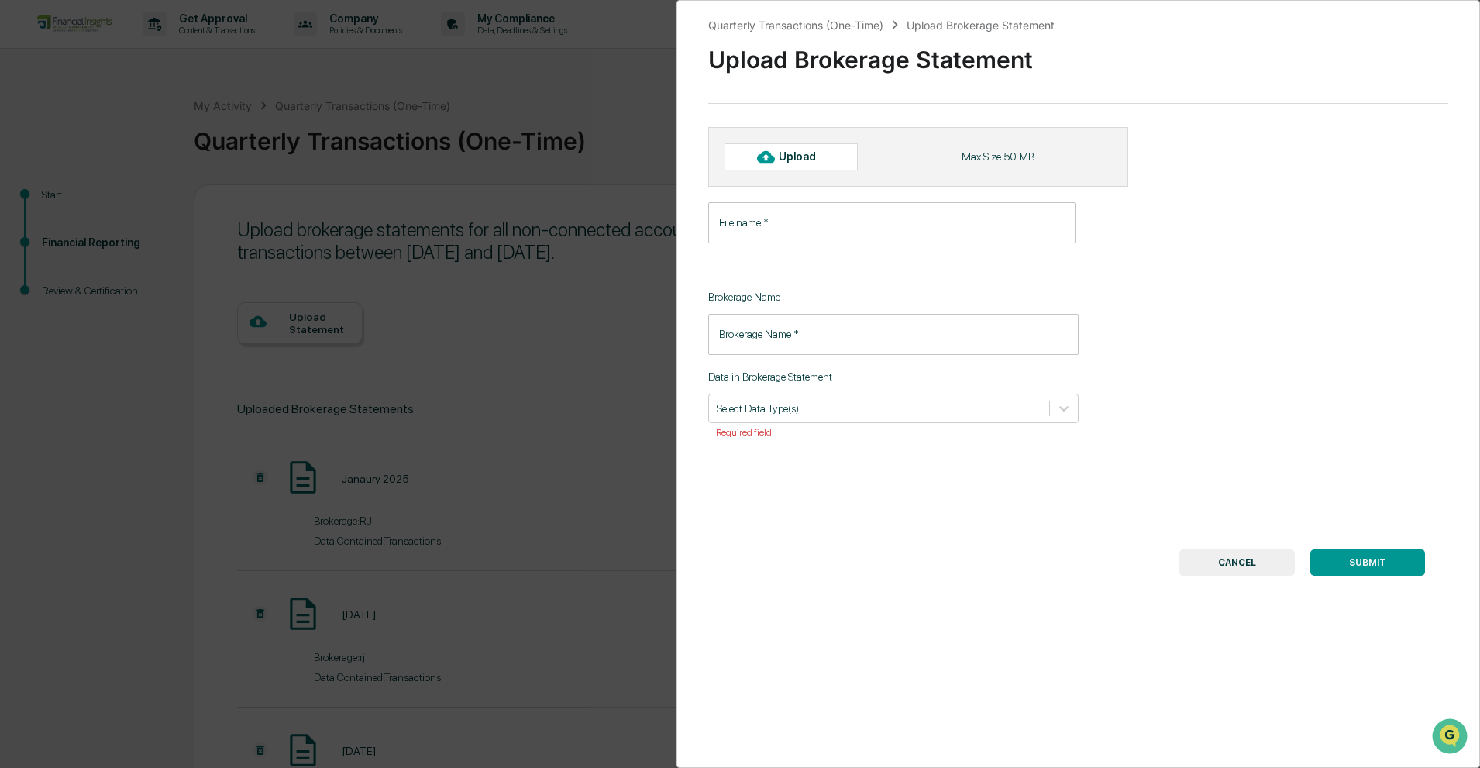
click at [786, 163] on div "Upload" at bounding box center [804, 156] width 50 height 12
type input "**********"
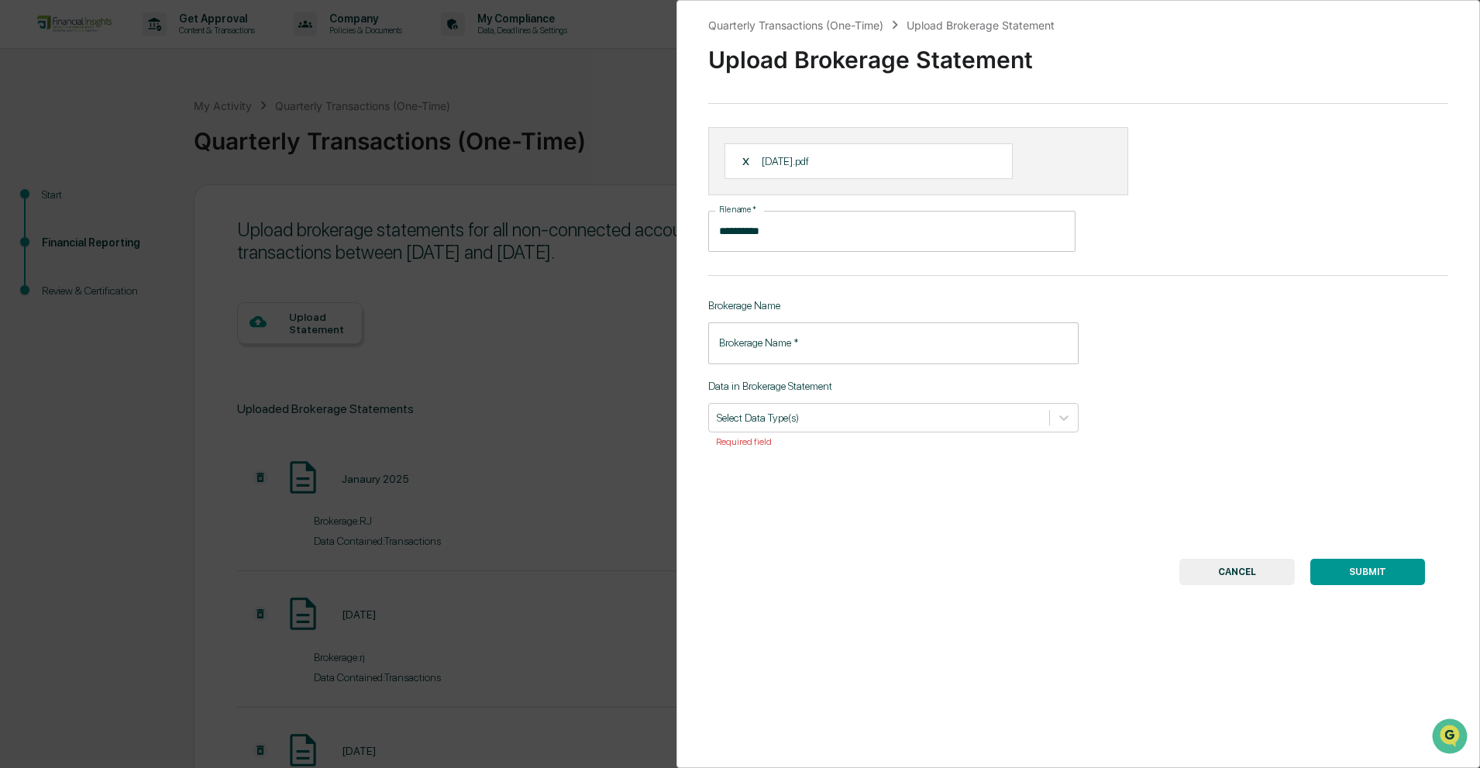
click at [860, 345] on input "Brokerage Name   *" at bounding box center [893, 342] width 370 height 41
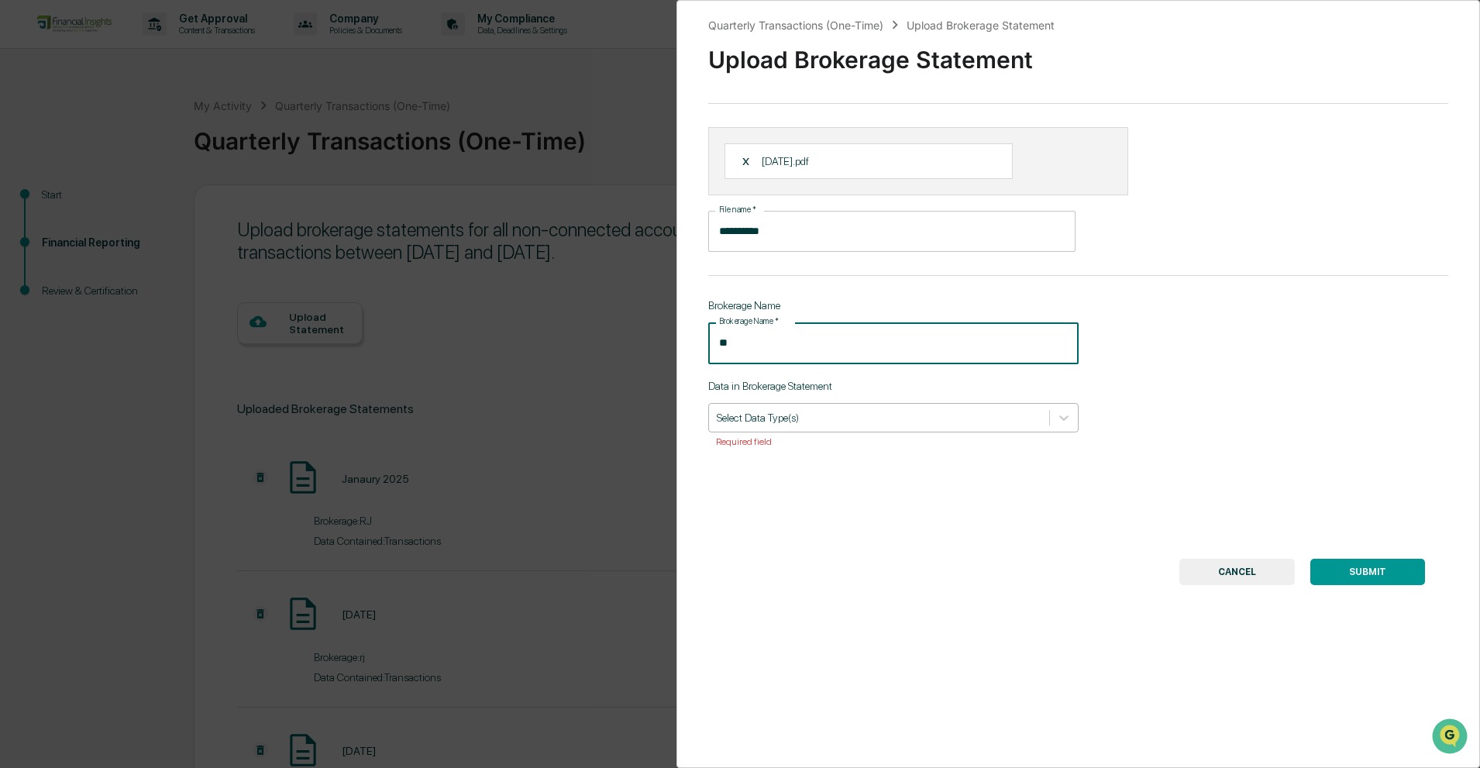
type input "**"
click at [878, 425] on div at bounding box center [879, 417] width 325 height 15
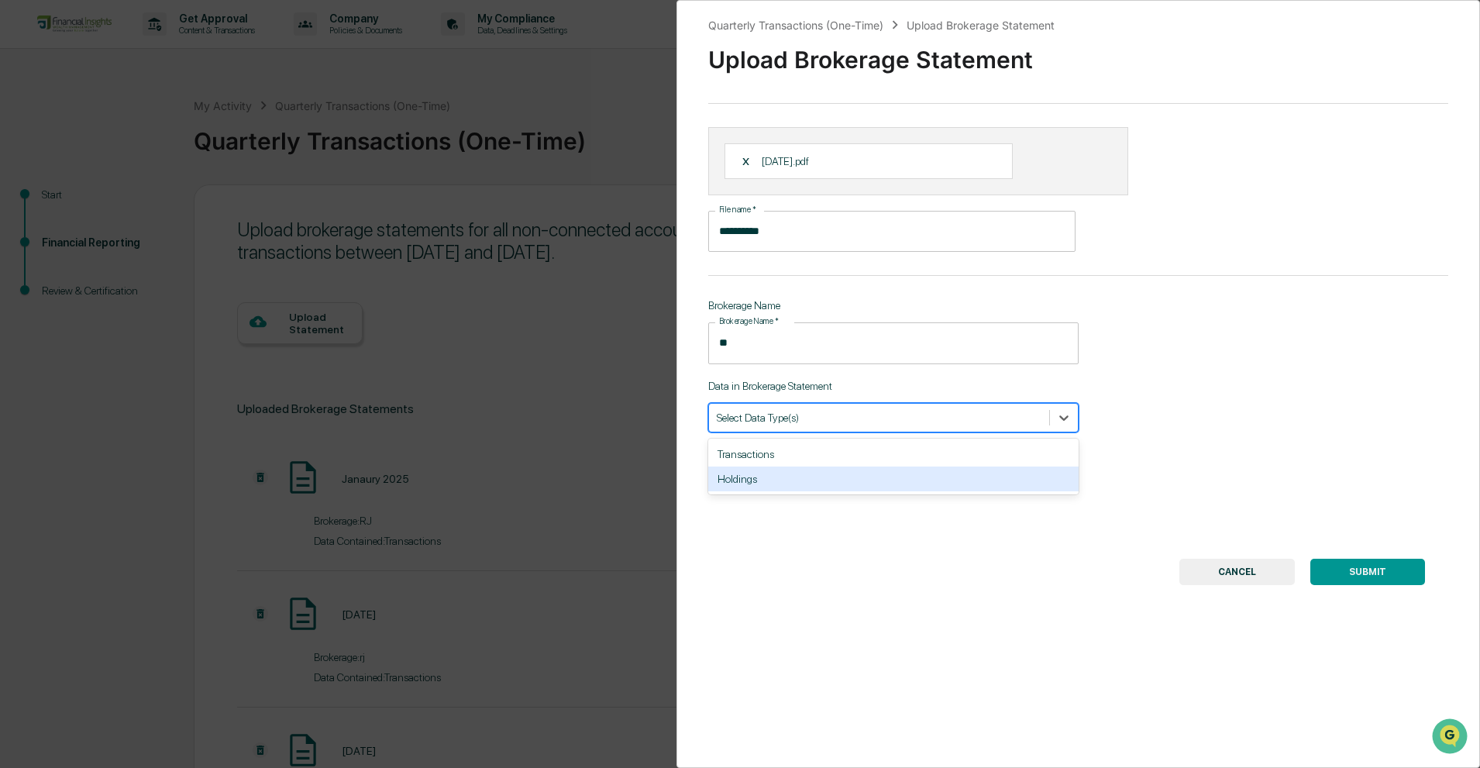
drag, startPoint x: 855, startPoint y: 480, endPoint x: 1161, endPoint y: 542, distance: 312.3
click at [855, 480] on div "Holdings" at bounding box center [893, 478] width 370 height 25
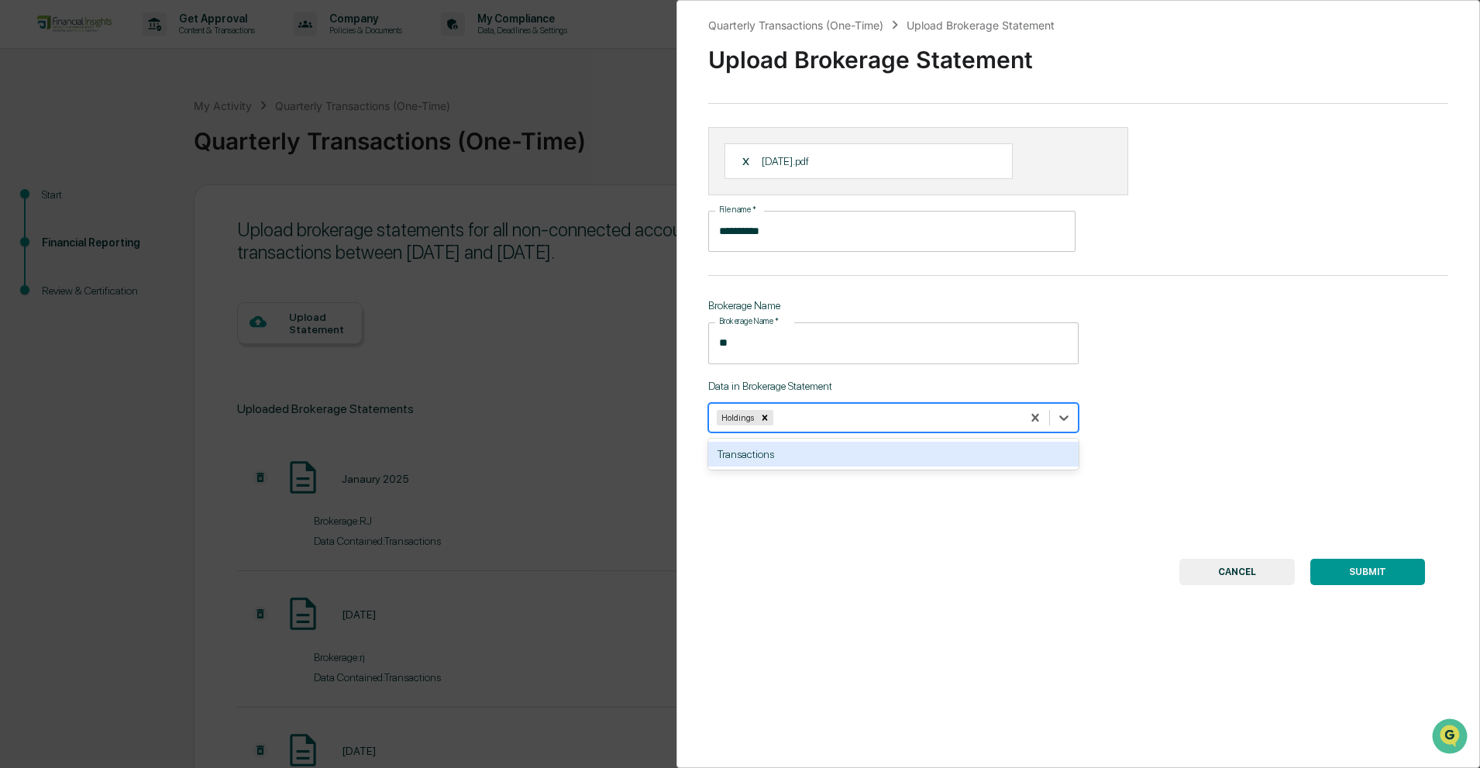
click at [756, 452] on div "Transactions" at bounding box center [893, 454] width 370 height 25
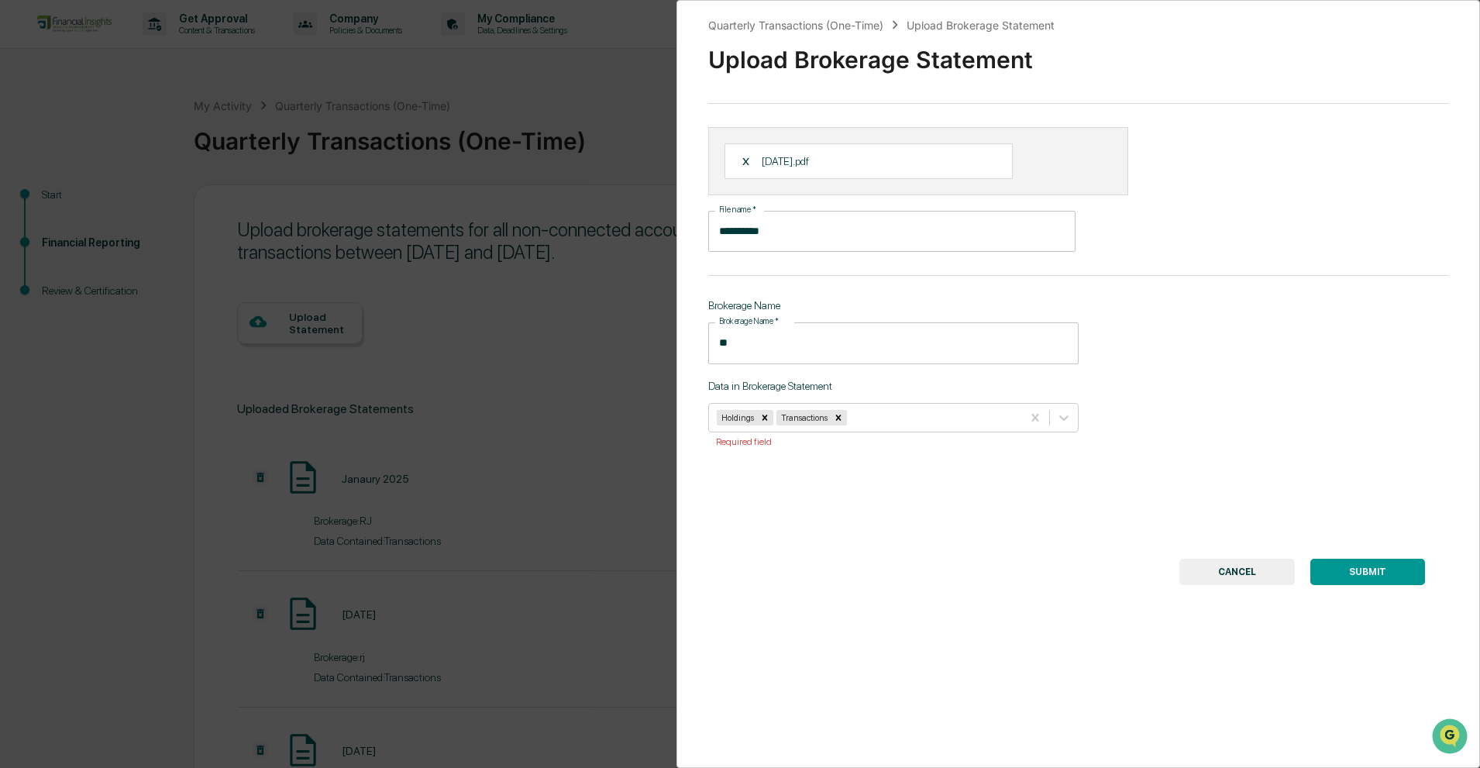
click at [1346, 572] on button "SUBMIT" at bounding box center [1367, 572] width 115 height 26
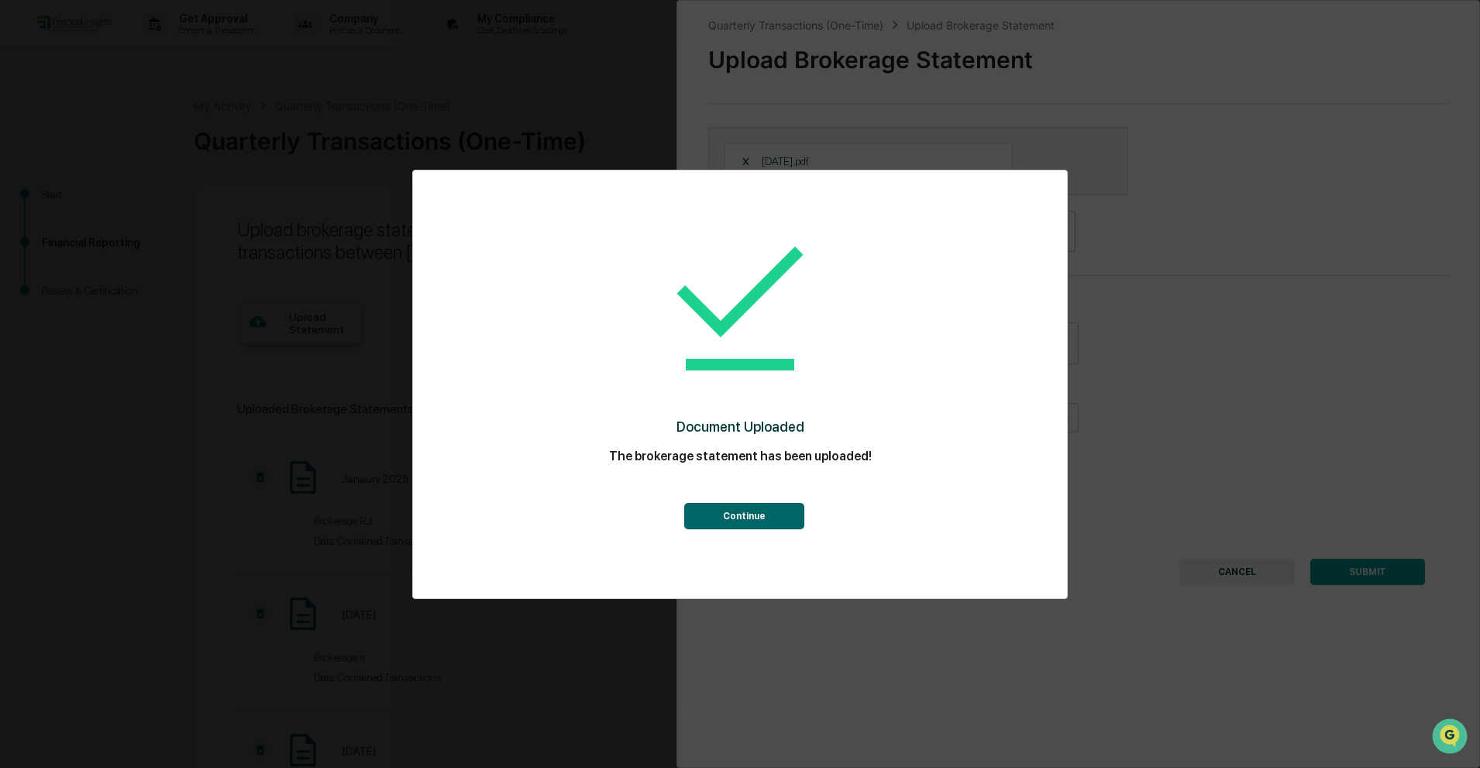
click at [762, 526] on button "Continue" at bounding box center [744, 516] width 120 height 26
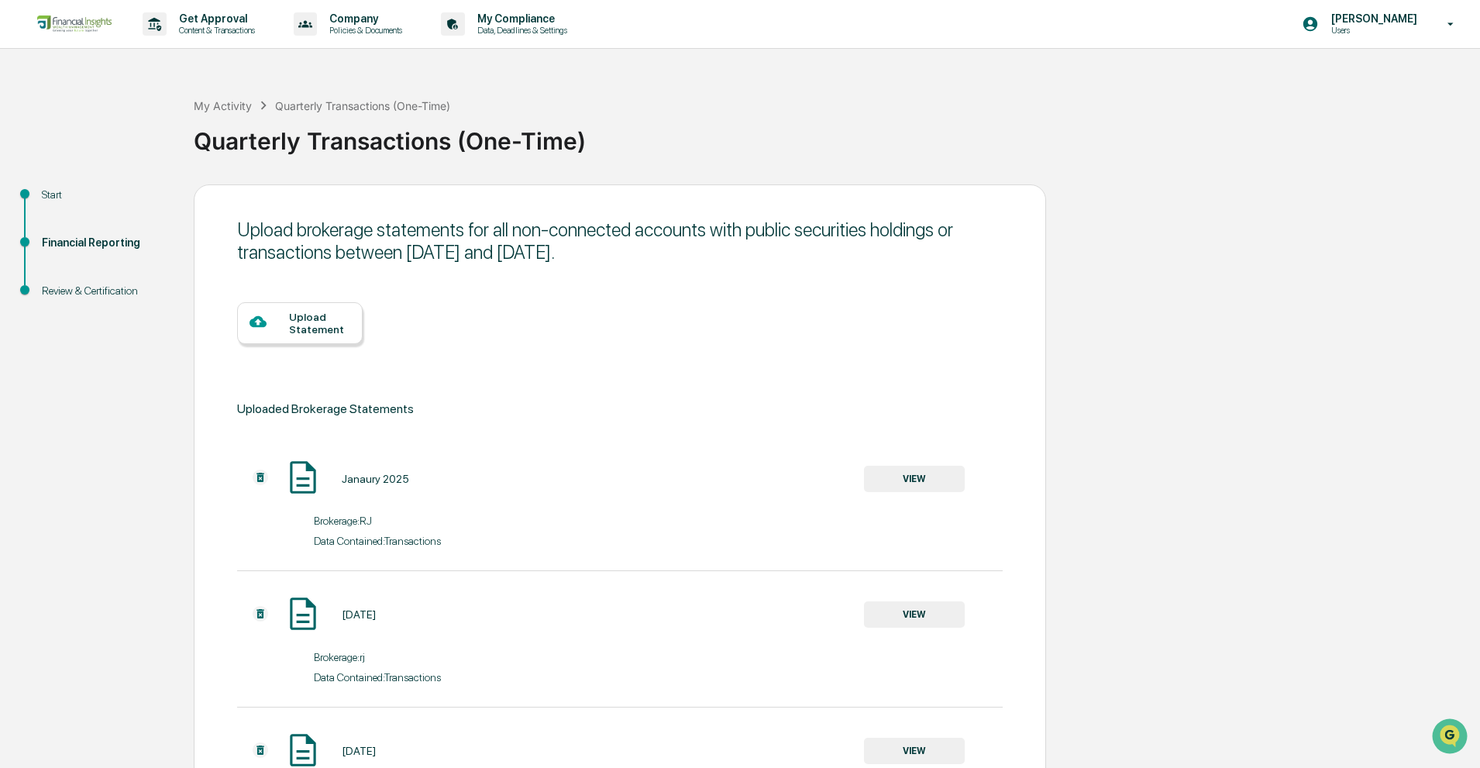
click at [282, 326] on div at bounding box center [269, 322] width 40 height 19
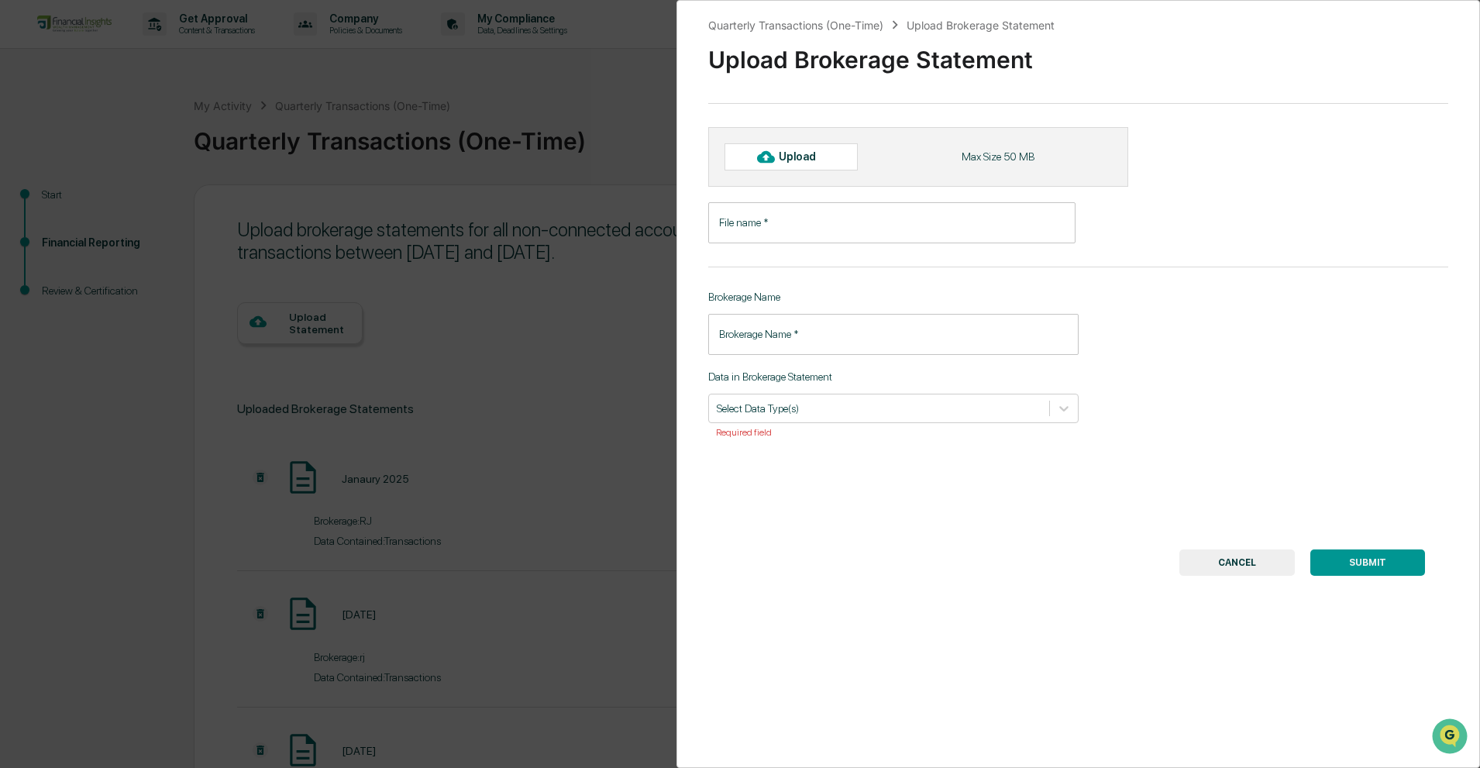
click at [803, 160] on div "Upload" at bounding box center [804, 156] width 50 height 12
type input "*********"
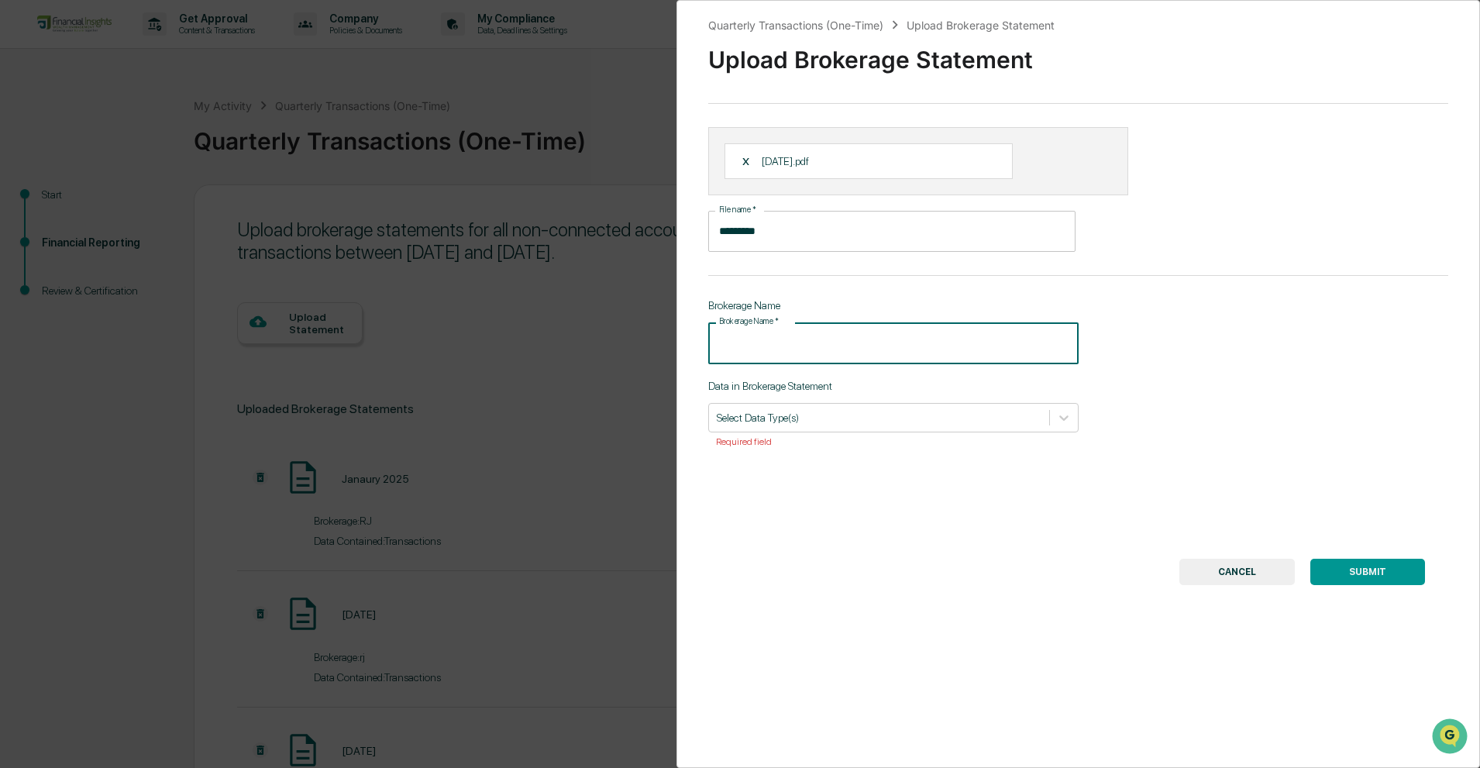
click at [838, 351] on input "Brokerage Name   *" at bounding box center [893, 342] width 370 height 41
type input "**"
click at [841, 415] on div at bounding box center [879, 417] width 325 height 15
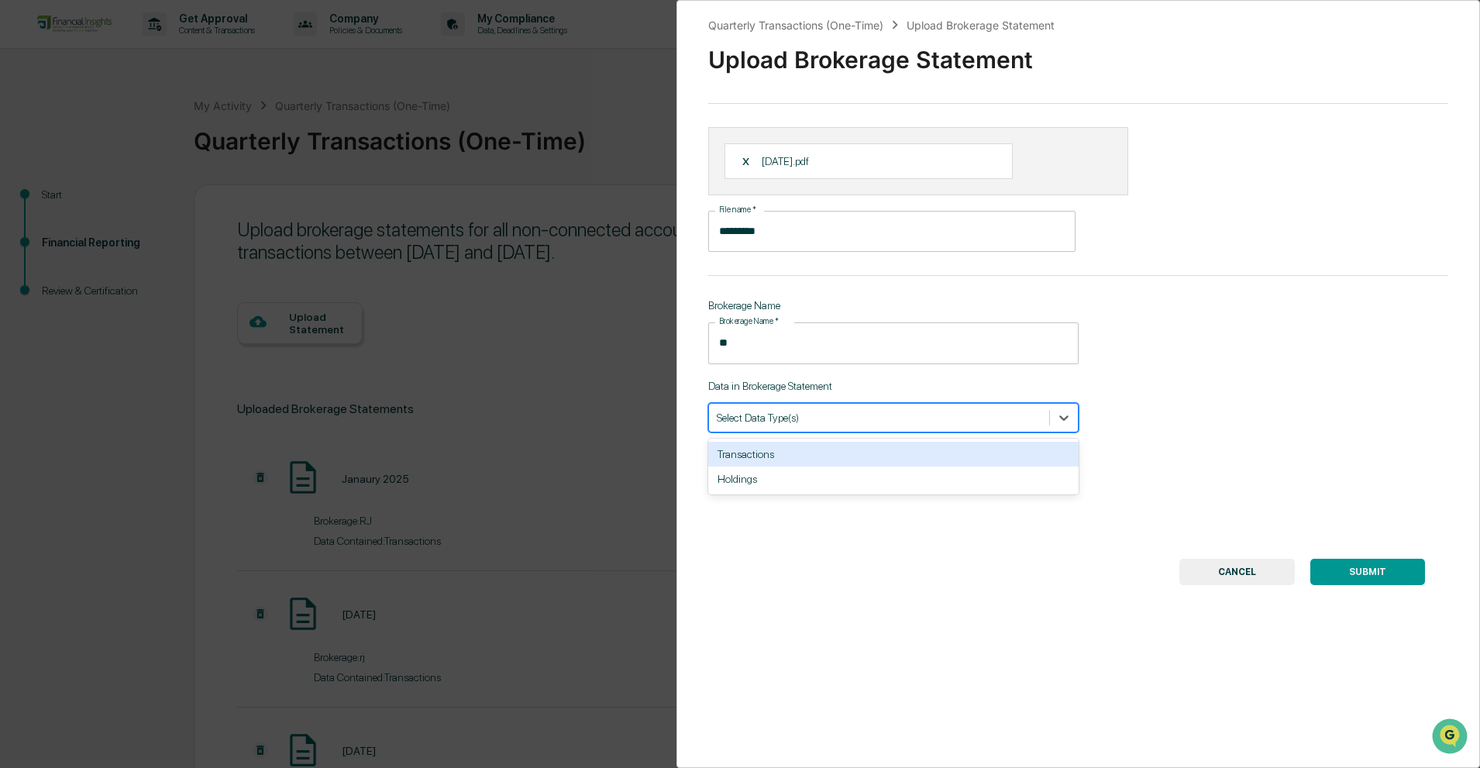
click at [793, 456] on div "Transactions" at bounding box center [893, 454] width 370 height 25
click at [764, 459] on div "Holdings" at bounding box center [893, 454] width 370 height 25
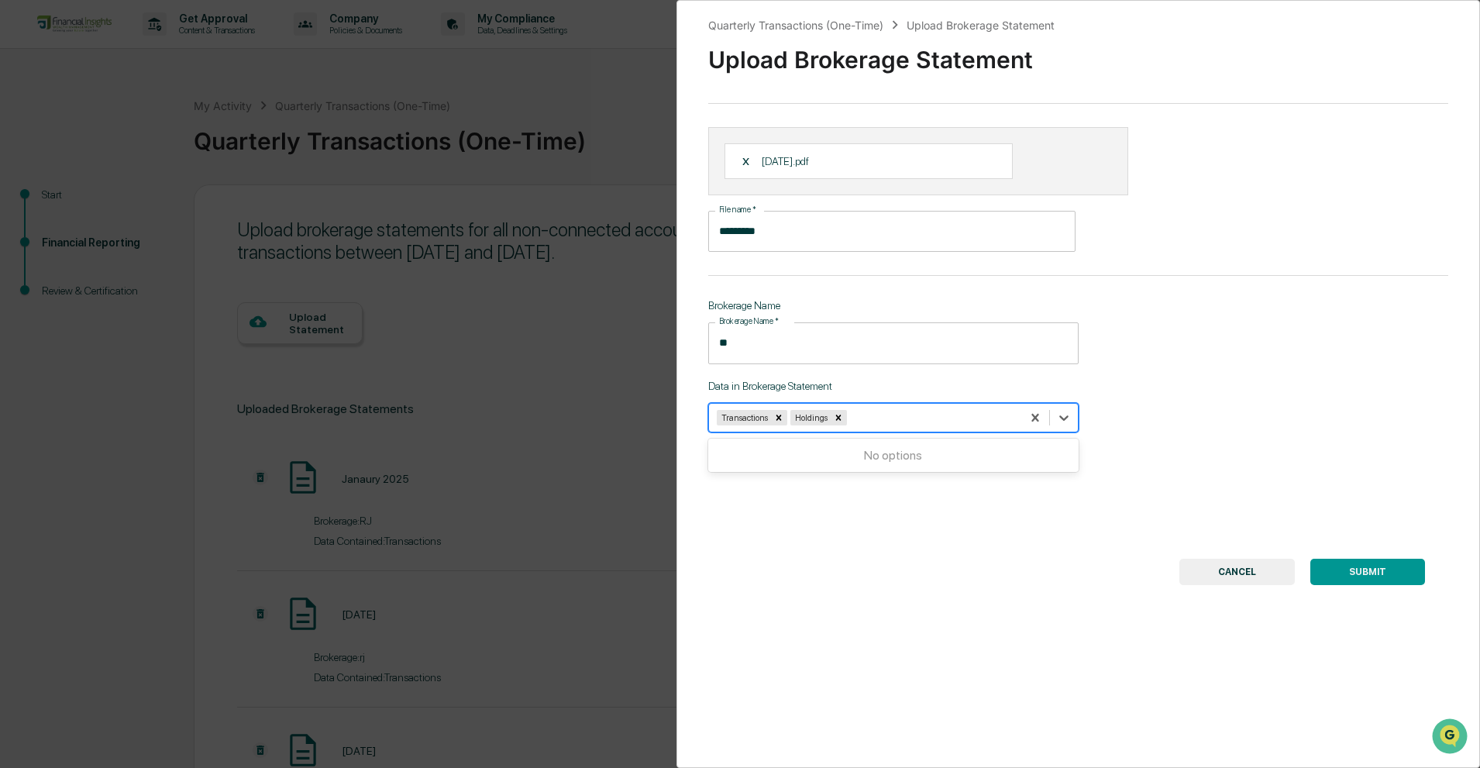
click at [1347, 572] on button "SUBMIT" at bounding box center [1367, 572] width 115 height 26
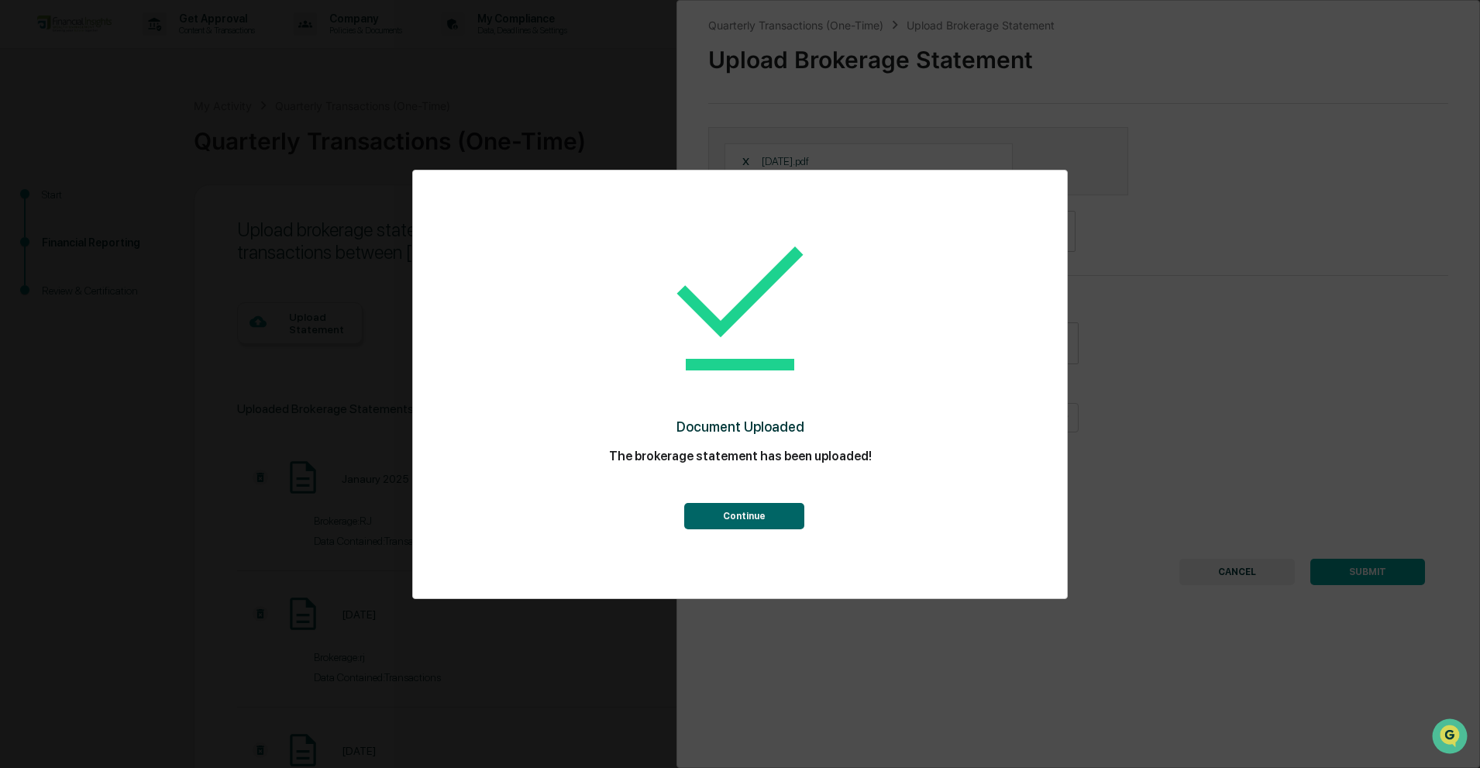
drag, startPoint x: 726, startPoint y: 512, endPoint x: 721, endPoint y: 505, distance: 8.8
click at [727, 510] on button "Continue" at bounding box center [744, 516] width 120 height 26
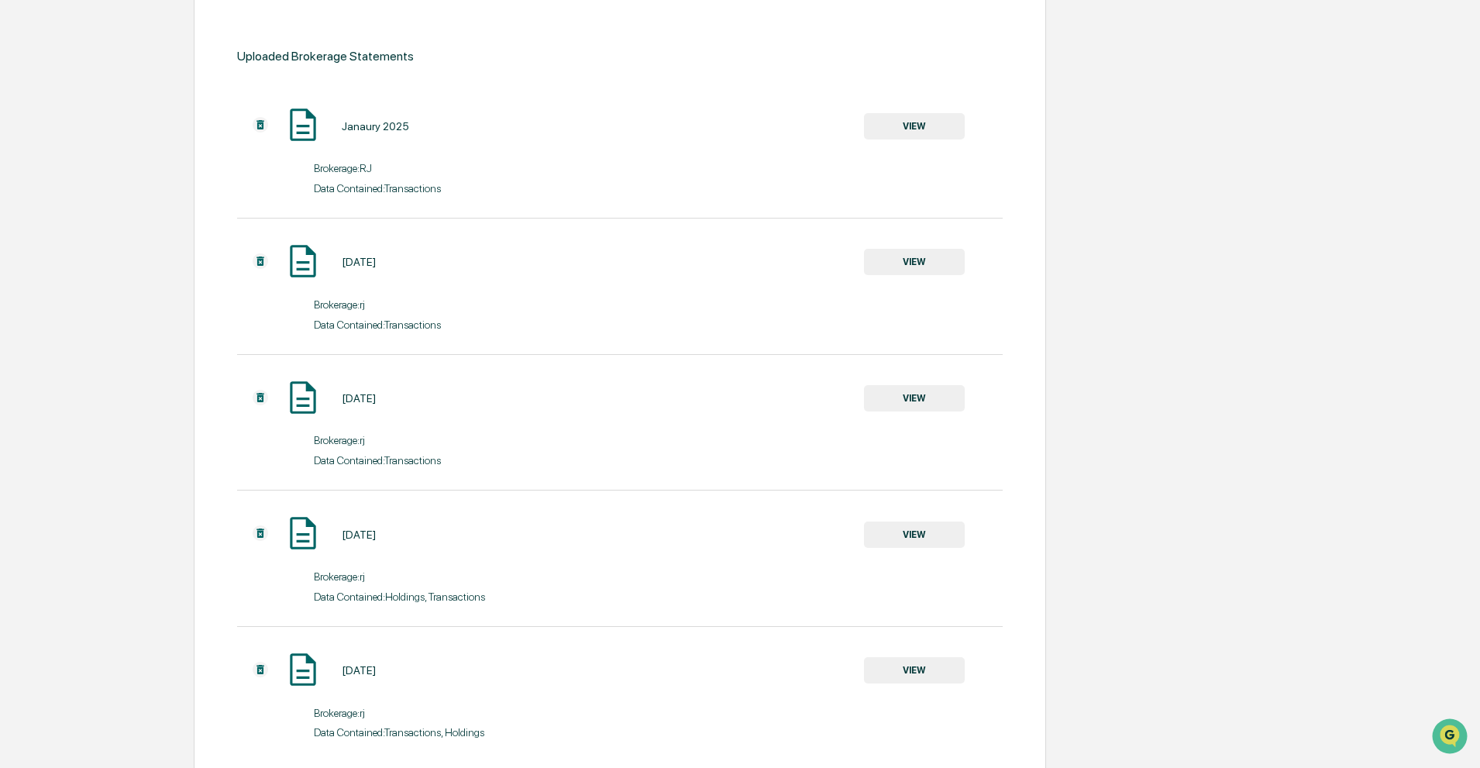
scroll to position [429, 0]
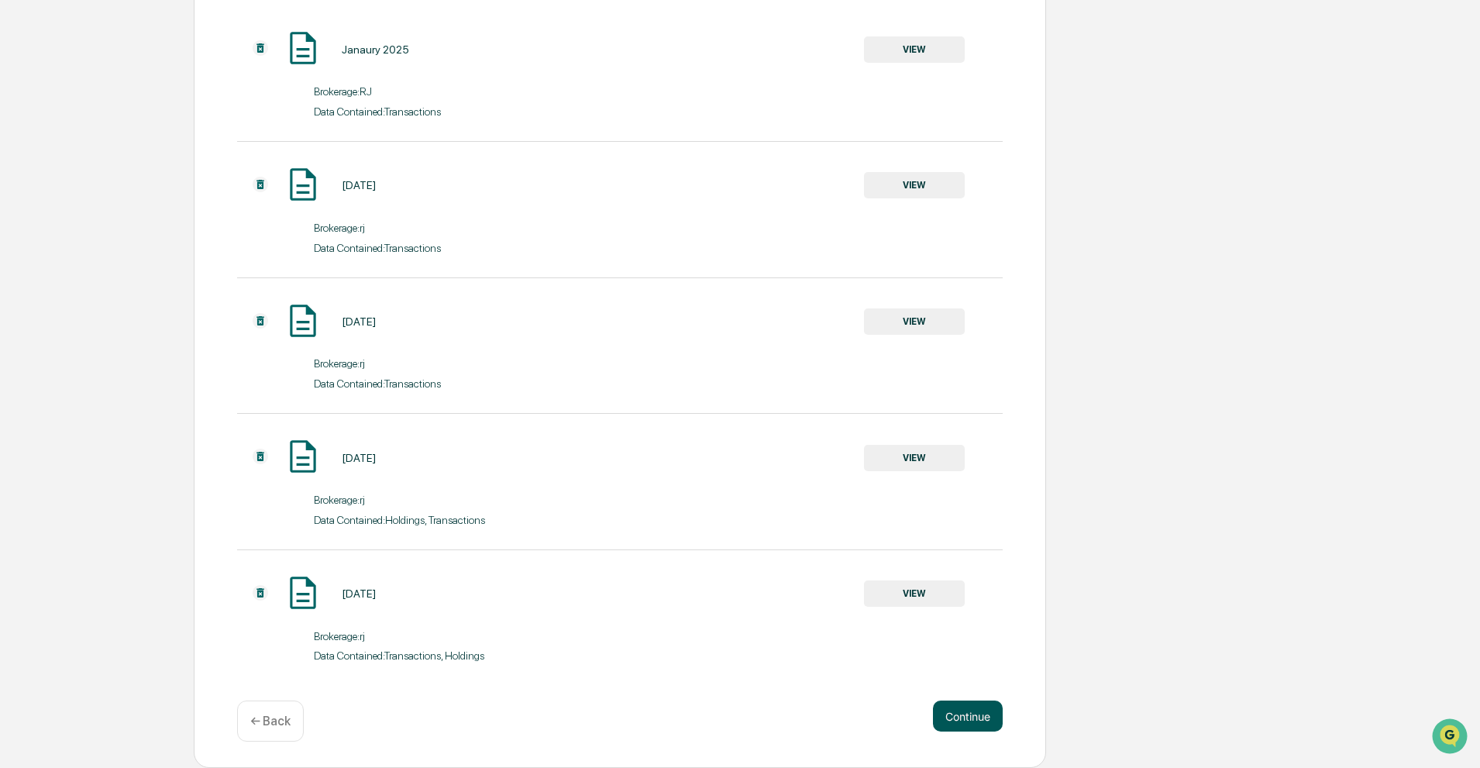
click at [969, 728] on button "Continue" at bounding box center [968, 715] width 70 height 31
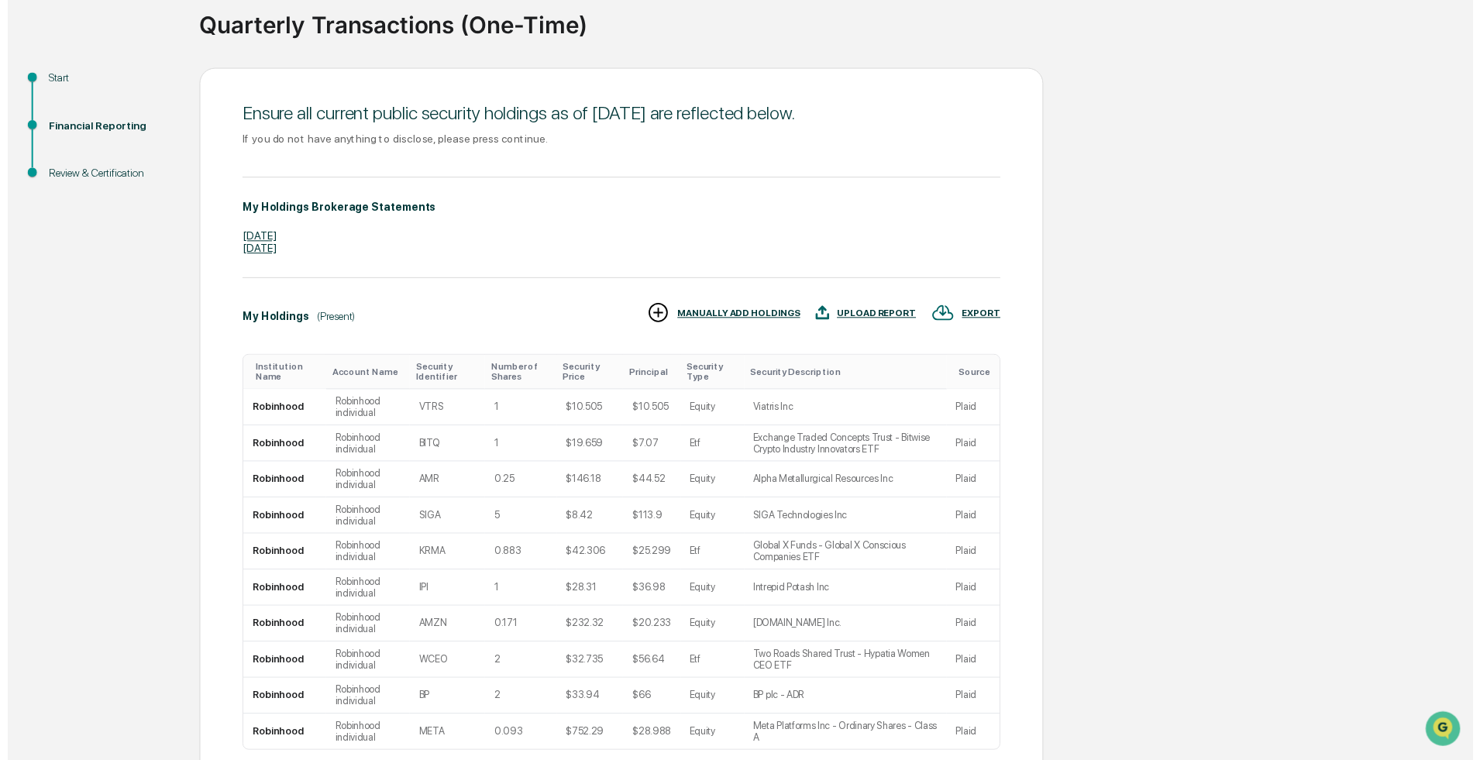
scroll to position [240, 0]
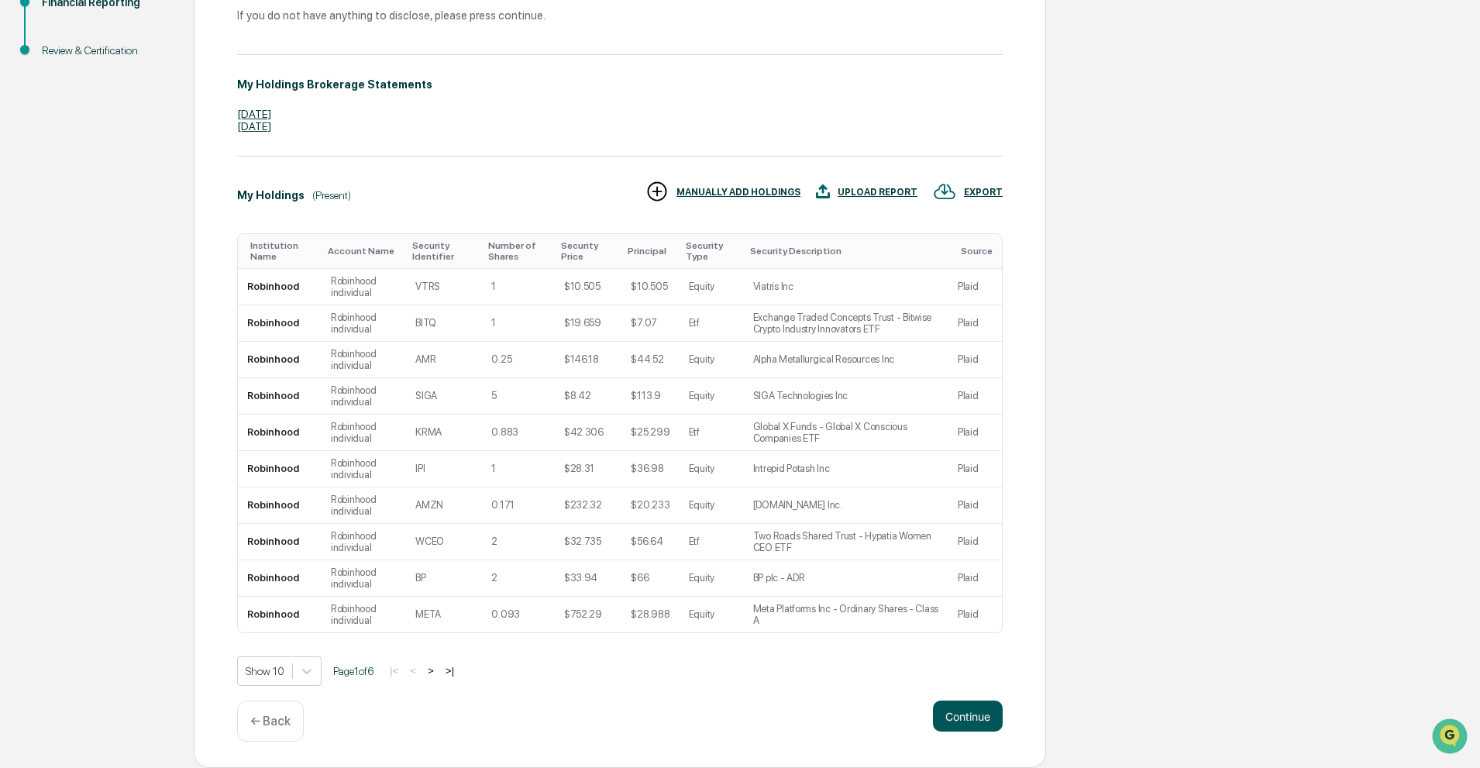
click at [965, 719] on button "Continue" at bounding box center [968, 715] width 70 height 31
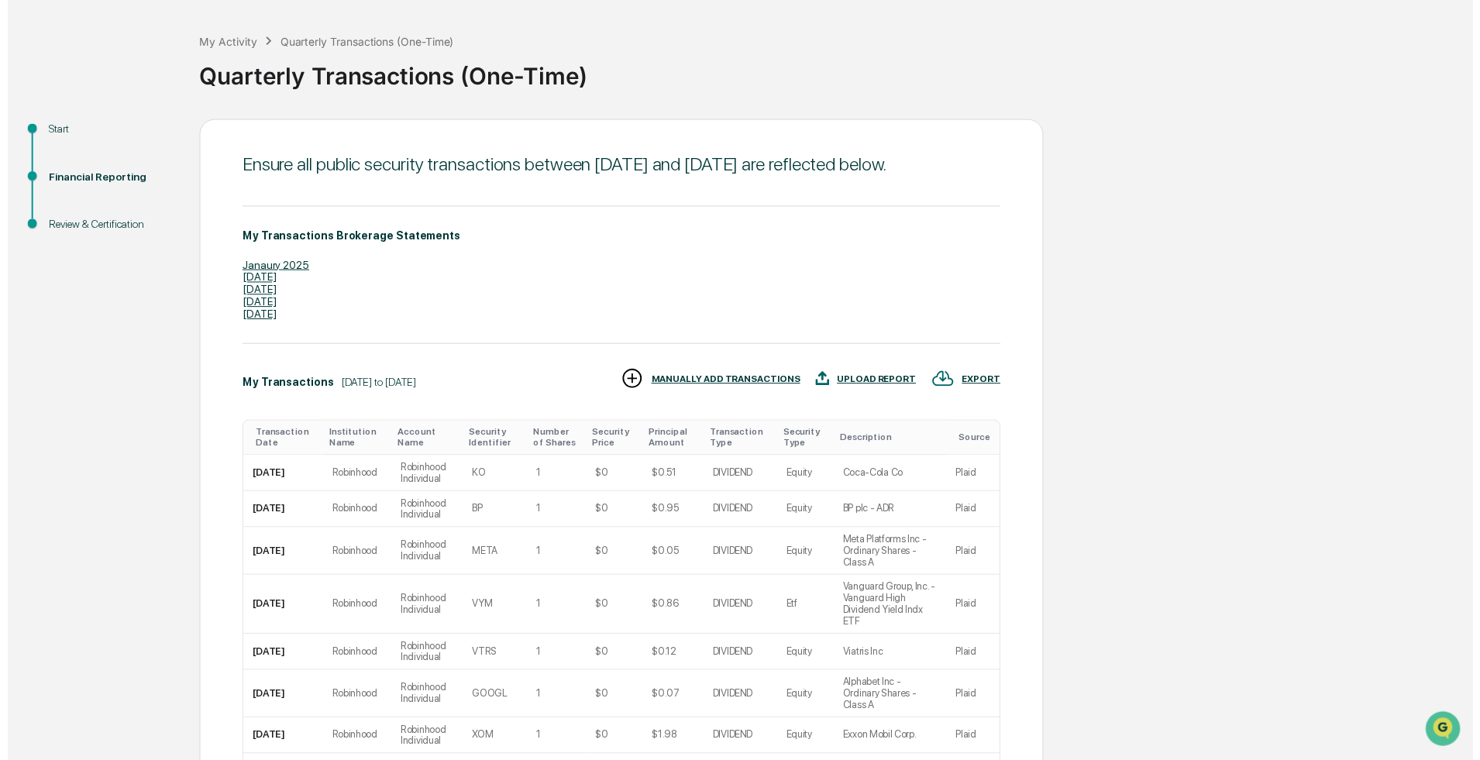
scroll to position [289, 0]
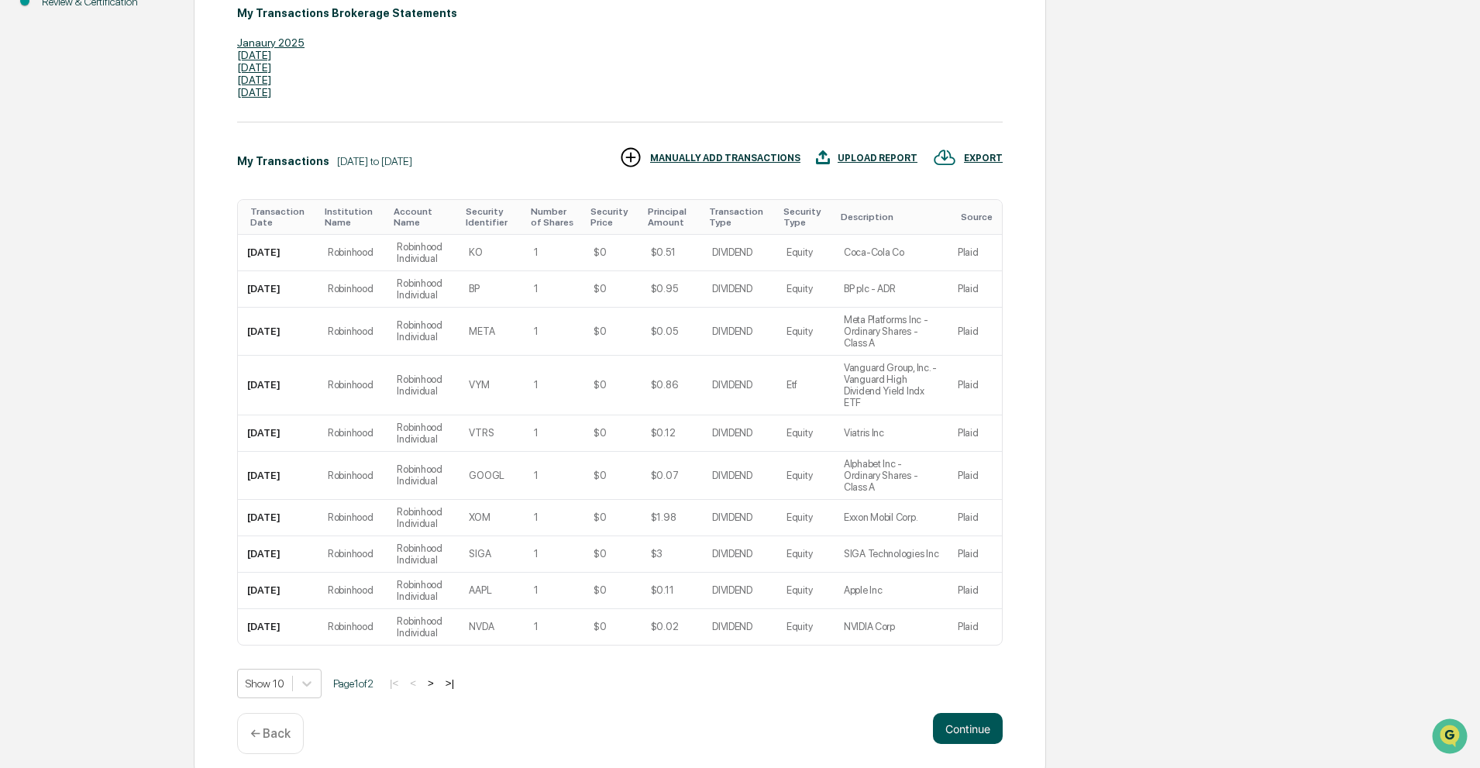
click at [983, 721] on button "Continue" at bounding box center [968, 728] width 70 height 31
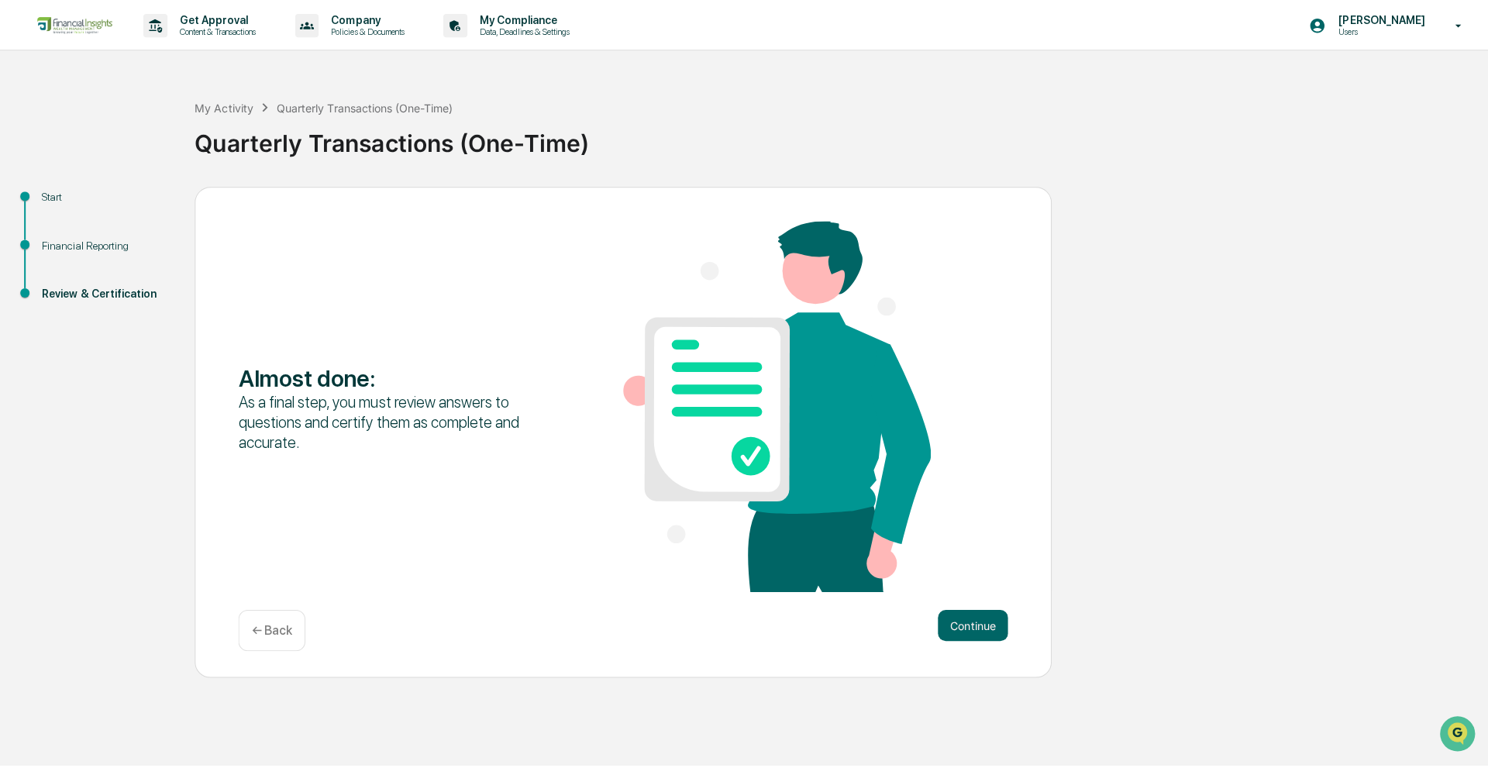
scroll to position [0, 0]
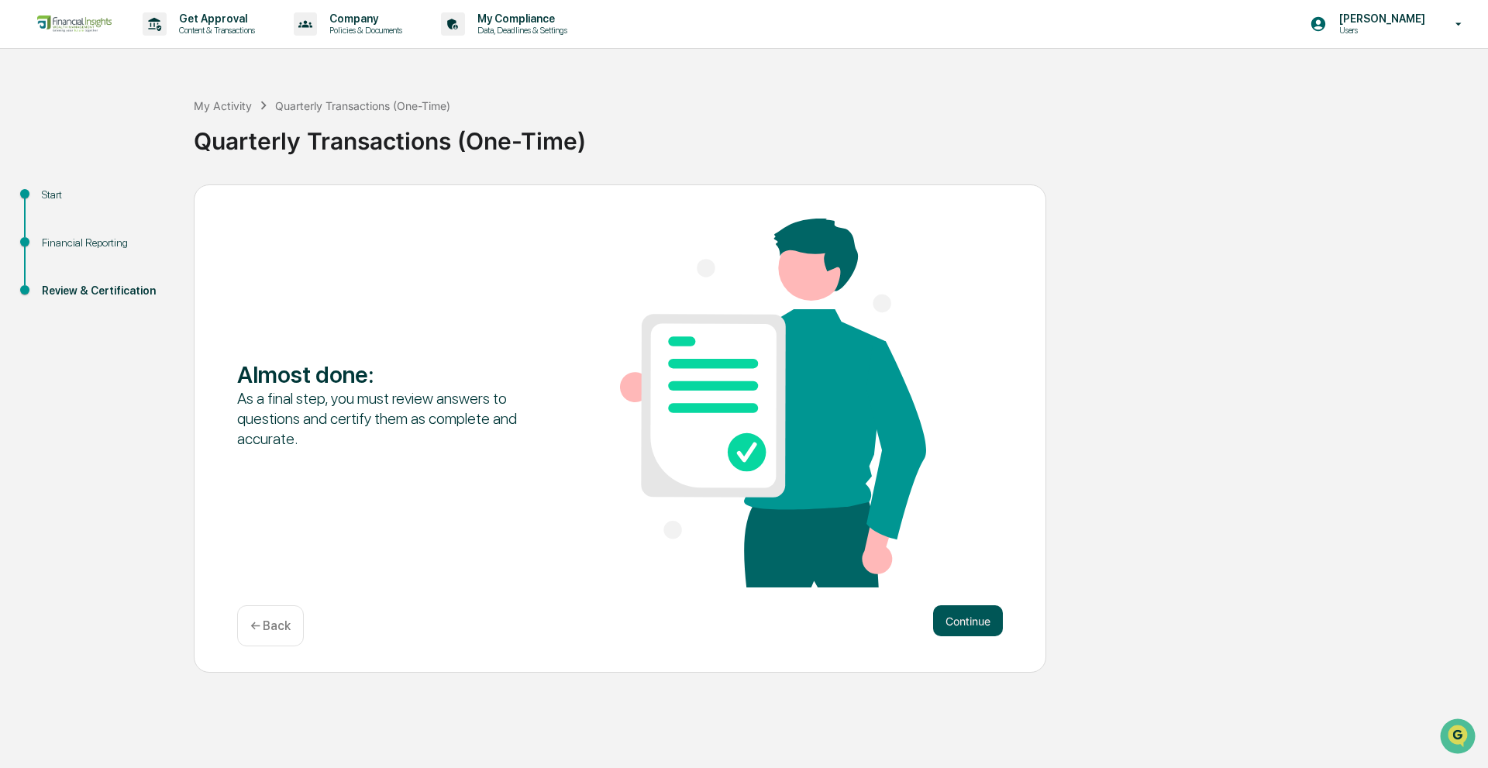
click at [982, 611] on button "Continue" at bounding box center [968, 620] width 70 height 31
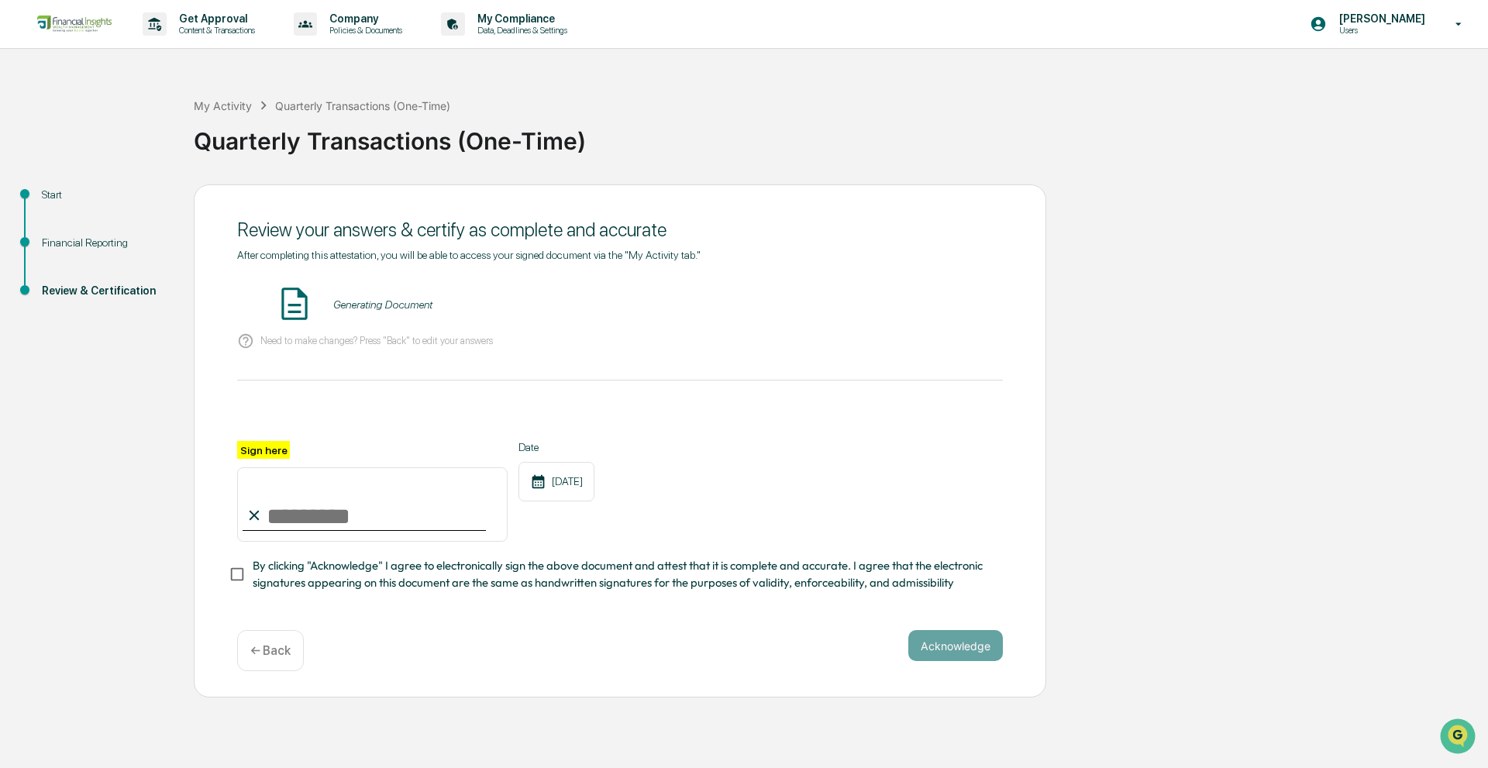
click at [380, 509] on input "Sign here" at bounding box center [372, 504] width 270 height 74
type input "**********"
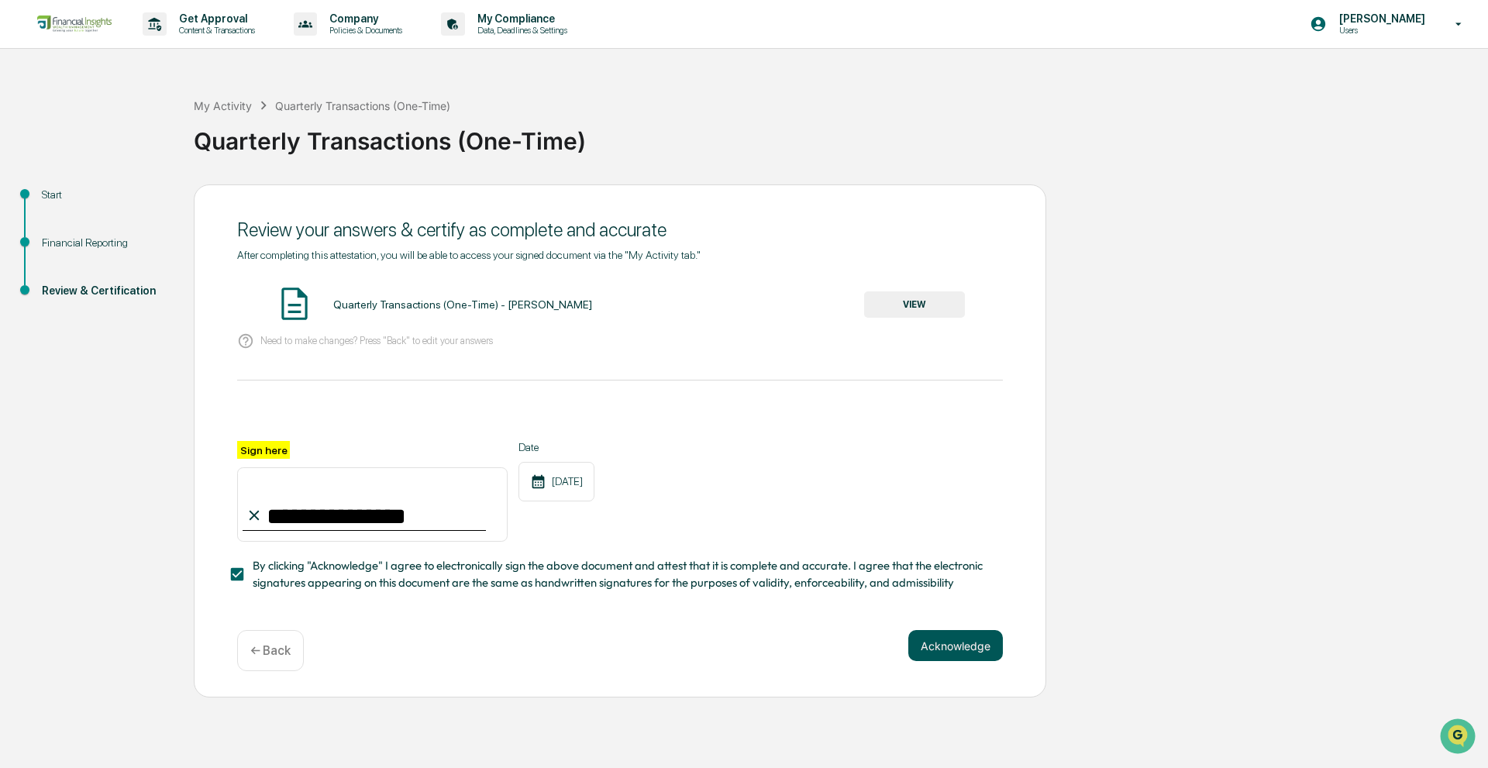
click at [949, 656] on button "Acknowledge" at bounding box center [955, 645] width 95 height 31
click at [956, 671] on button "Acknowledge" at bounding box center [955, 664] width 95 height 31
drag, startPoint x: 492, startPoint y: 204, endPoint x: 579, endPoint y: 566, distance: 372.1
click at [491, 205] on div "**********" at bounding box center [620, 450] width 852 height 532
click at [950, 310] on button "VIEW" at bounding box center [914, 304] width 101 height 26
